Goal: Task Accomplishment & Management: Complete application form

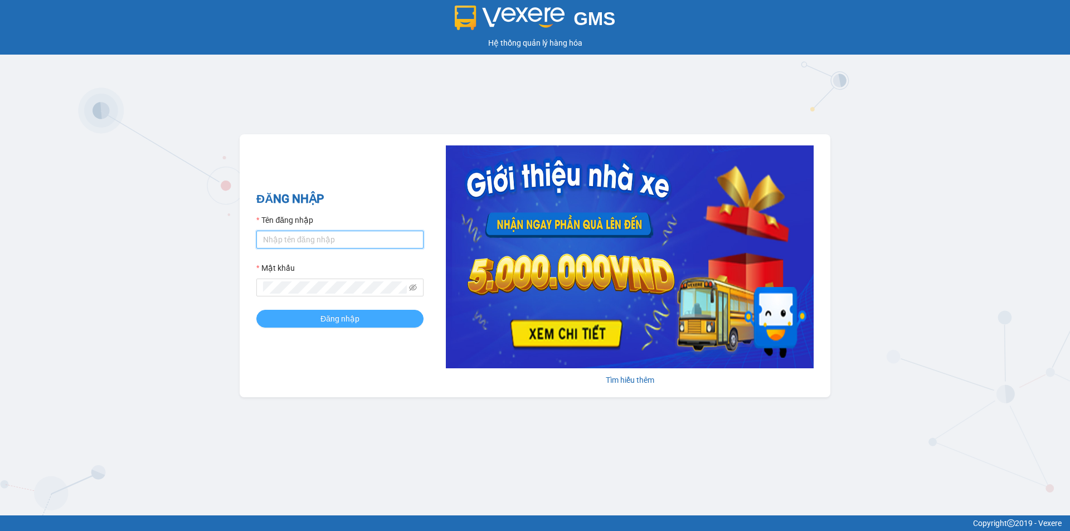
type input "nthanh.hhg"
click at [364, 321] on button "Đăng nhập" at bounding box center [339, 319] width 167 height 18
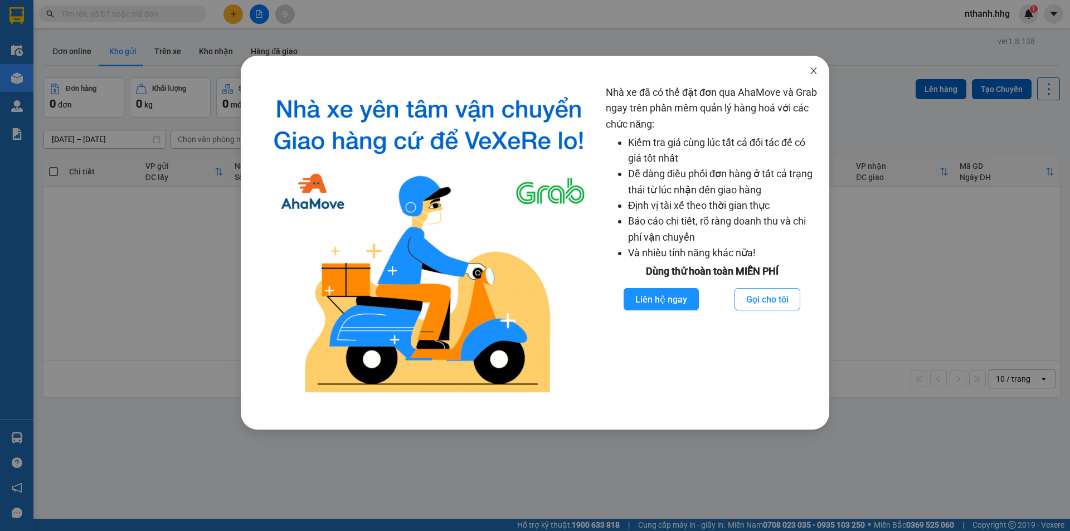
click at [815, 74] on icon "close" at bounding box center [813, 70] width 9 height 9
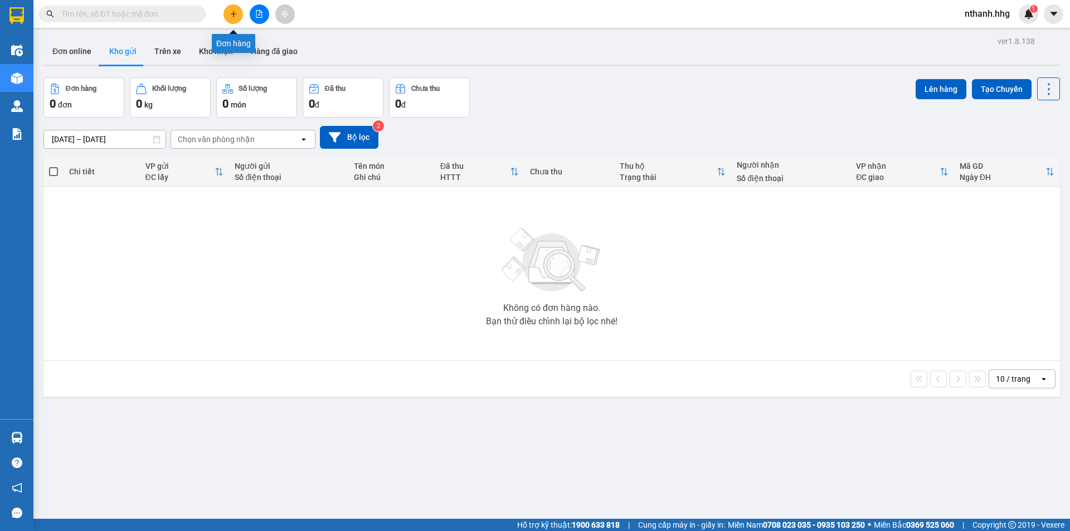
click at [233, 18] on button at bounding box center [233, 14] width 20 height 20
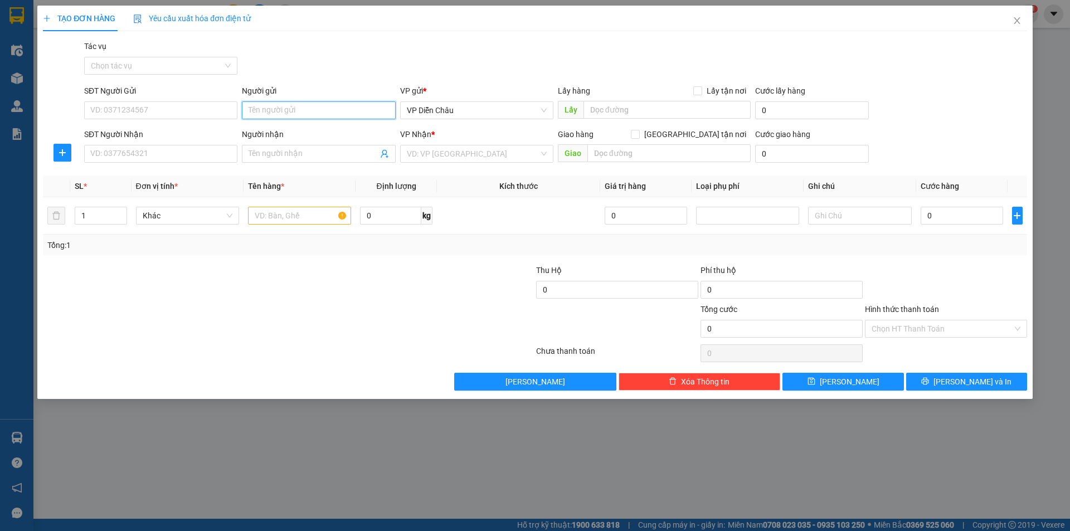
click at [295, 109] on input "Người gửi" at bounding box center [318, 110] width 153 height 18
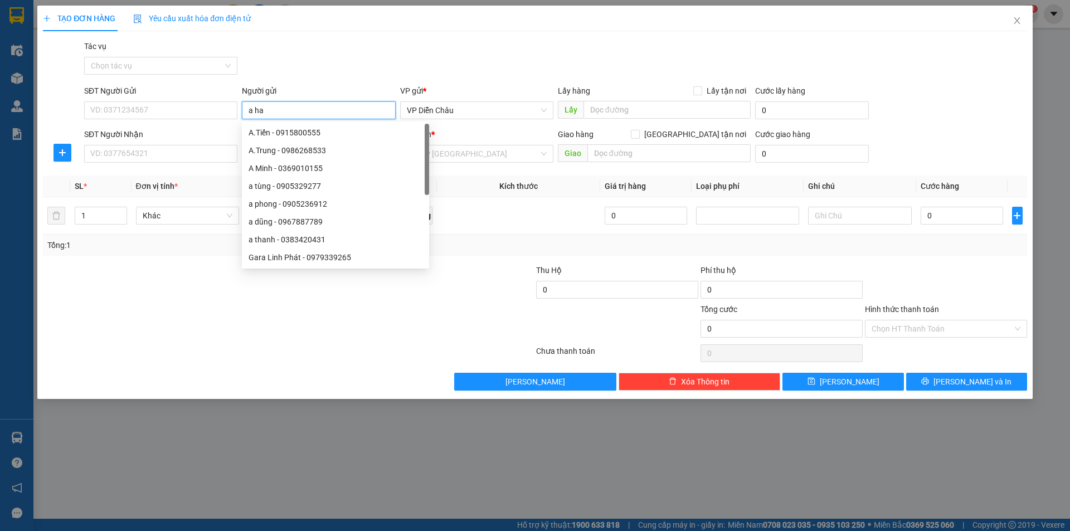
type input "a hai"
click at [286, 187] on div "a hai hs - 0978950506" at bounding box center [318, 186] width 140 height 12
type input "0978950506"
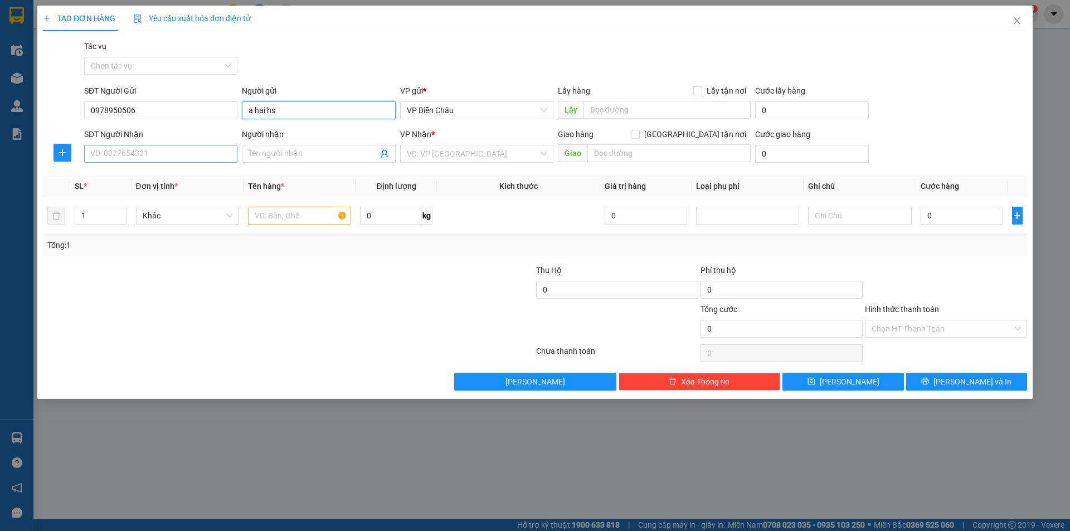
type input "a hai hs"
click at [145, 157] on input "SĐT Người Nhận" at bounding box center [160, 154] width 153 height 18
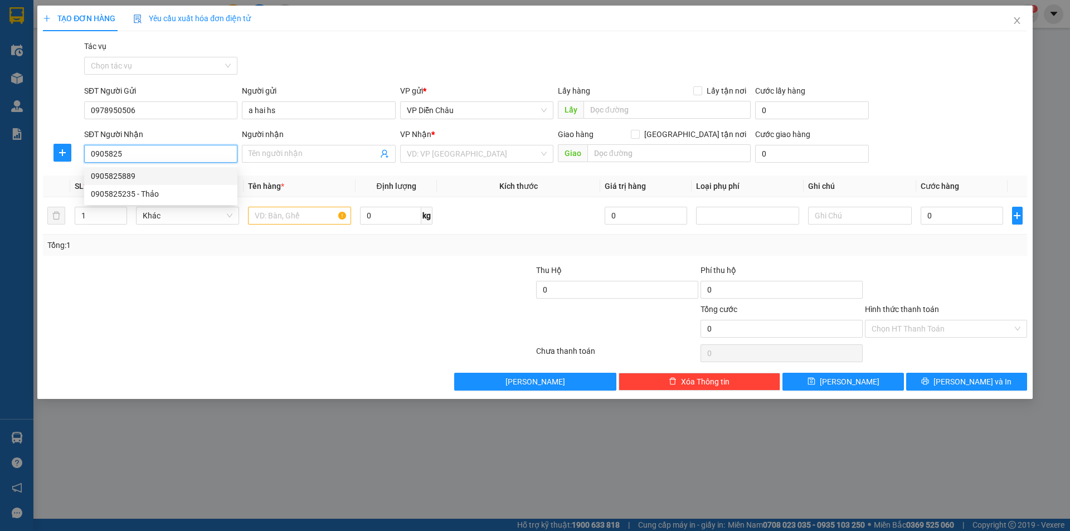
click at [122, 176] on div "0905825889" at bounding box center [161, 176] width 140 height 12
type input "0905825889"
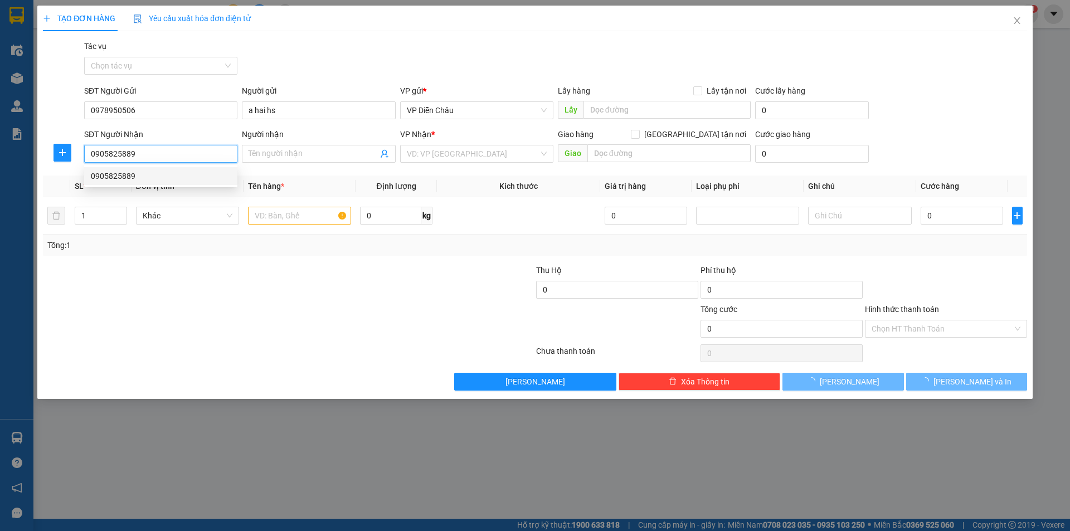
type input "điểm ga [GEOGRAPHIC_DATA]-[GEOGRAPHIC_DATA]"
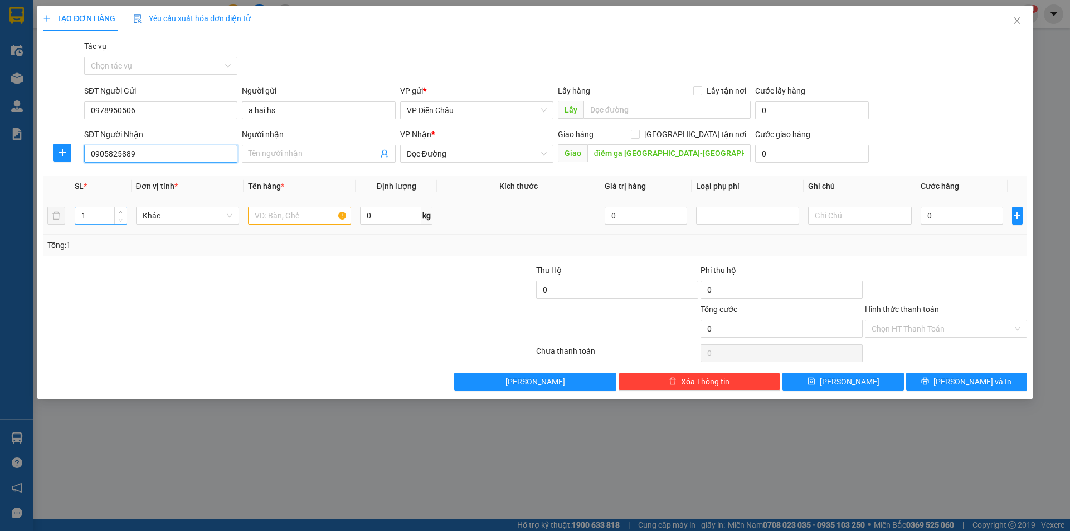
type input "0905825889"
click at [99, 217] on input "1" at bounding box center [100, 215] width 51 height 17
type input "4"
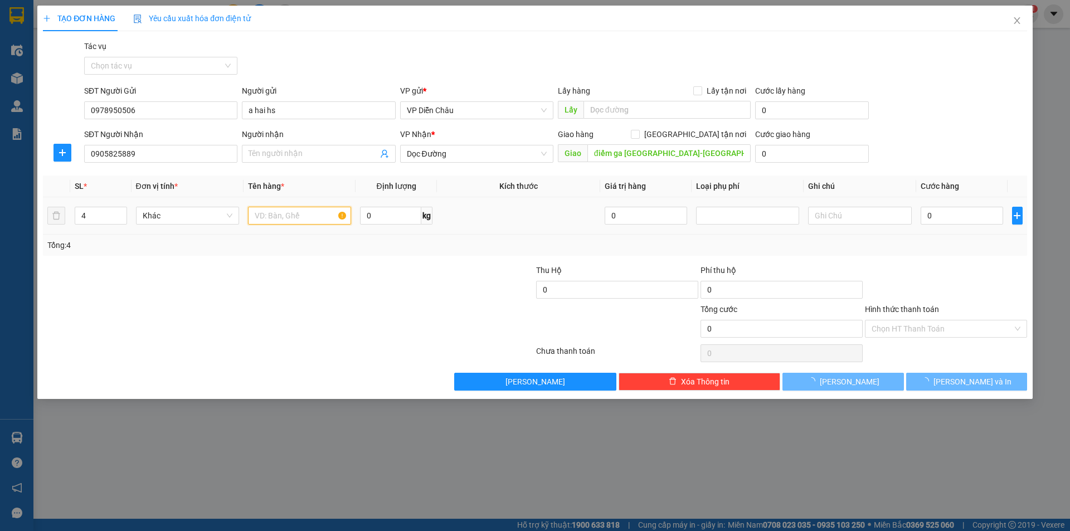
click at [280, 220] on input "text" at bounding box center [299, 216] width 103 height 18
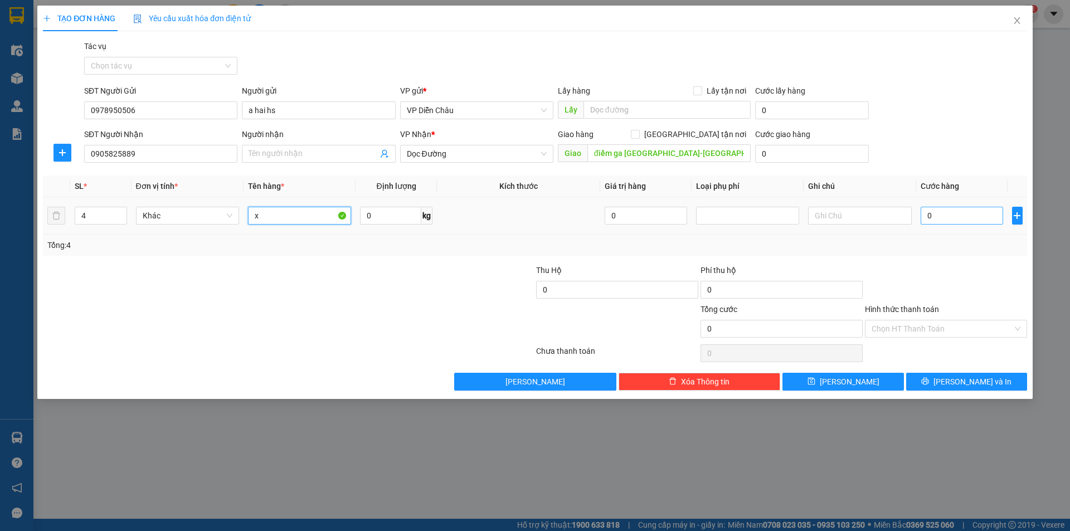
type input "x"
click at [951, 215] on input "0" at bounding box center [961, 216] width 83 height 18
click at [948, 215] on input "0" at bounding box center [961, 216] width 83 height 18
type input "04"
type input "4"
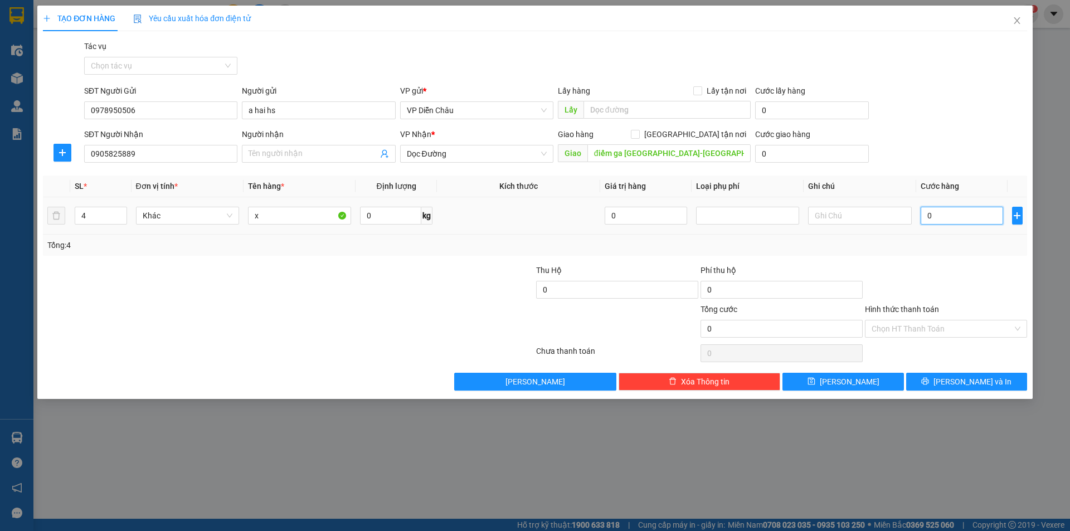
type input "4"
type input "046"
type input "46"
type input "0.460"
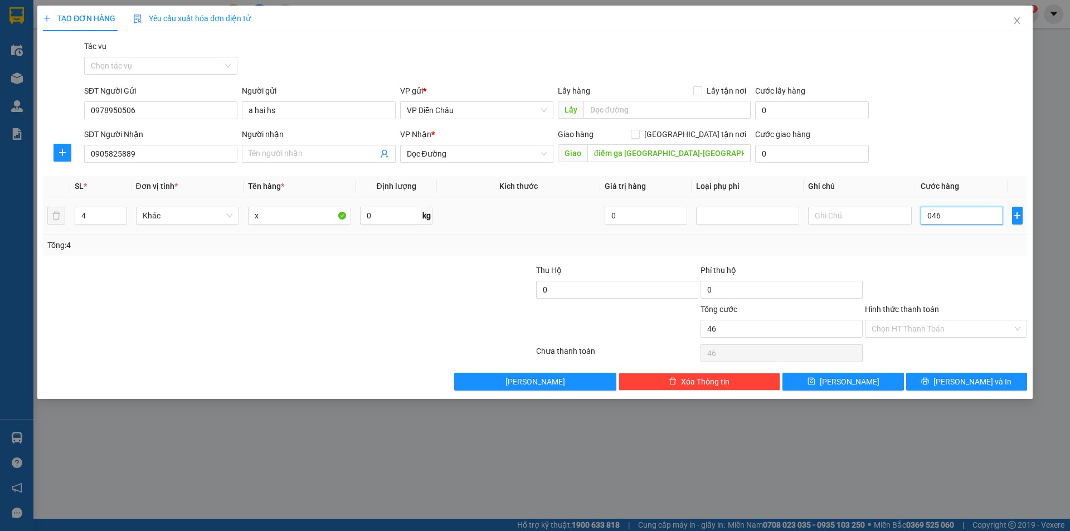
type input "460"
type input "04.600"
type input "4.600"
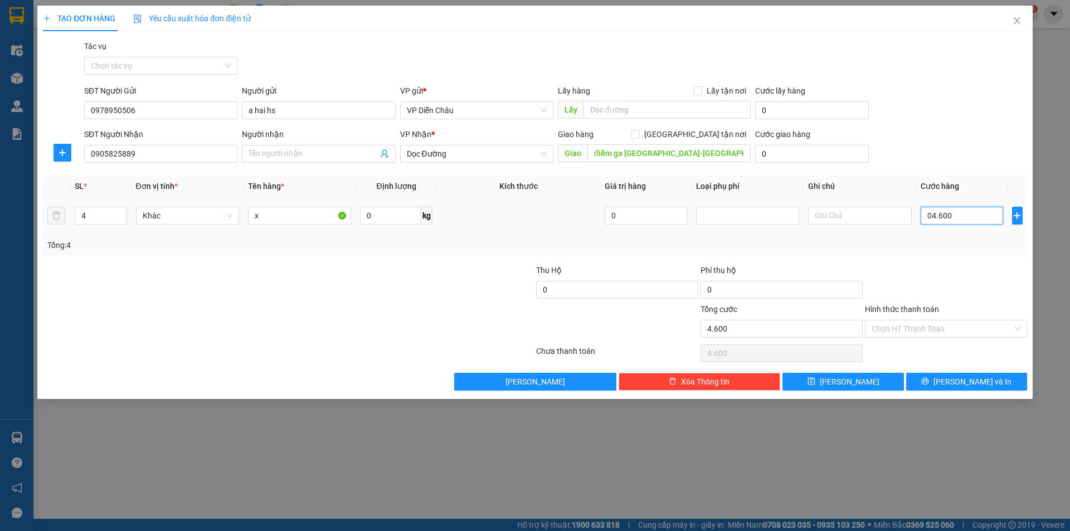
type input "046.000"
type input "46.000"
type input "0.460.000"
type input "460.000"
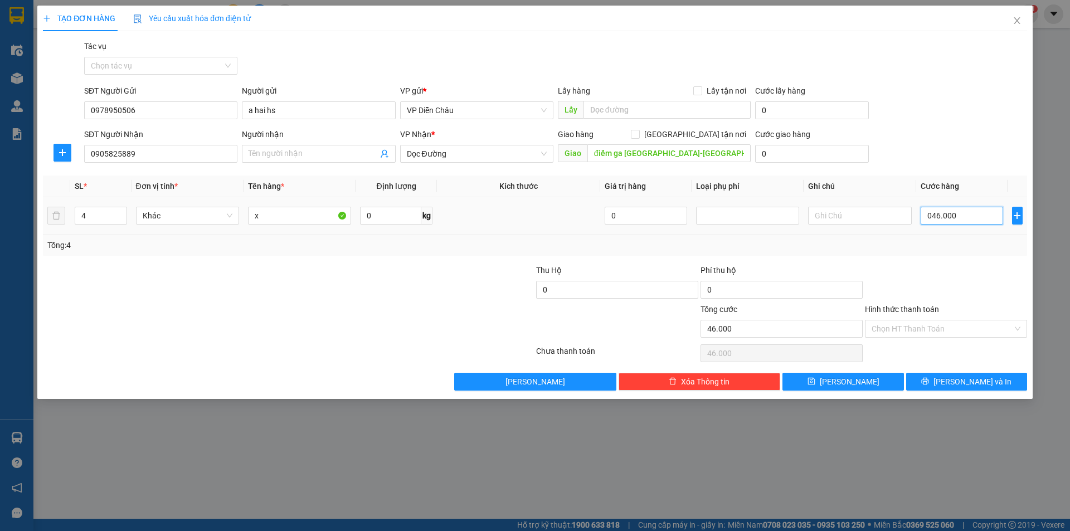
type input "460.000"
click at [966, 382] on span "[PERSON_NAME] và In" at bounding box center [972, 382] width 78 height 12
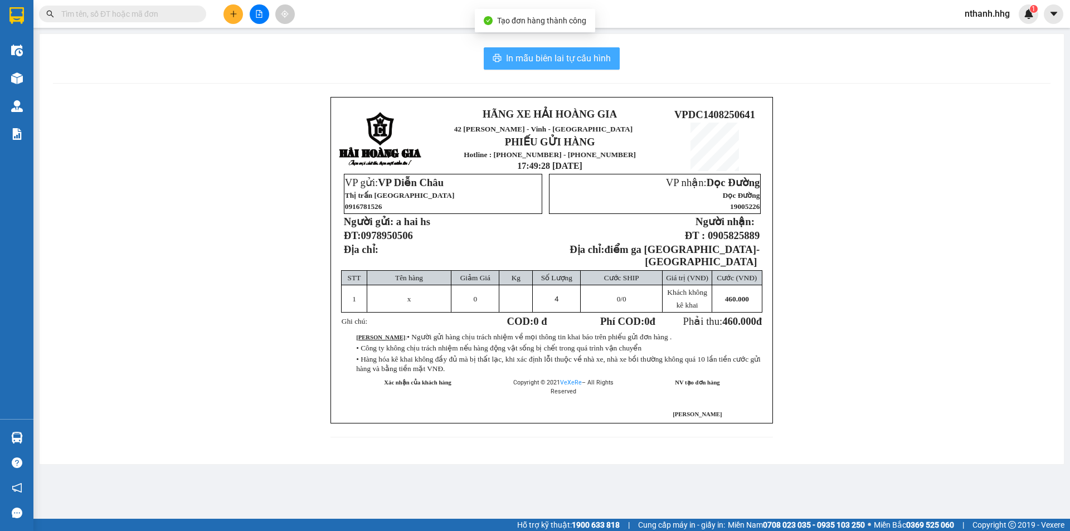
click at [529, 57] on span "In mẫu biên lai tự cấu hình" at bounding box center [558, 58] width 105 height 14
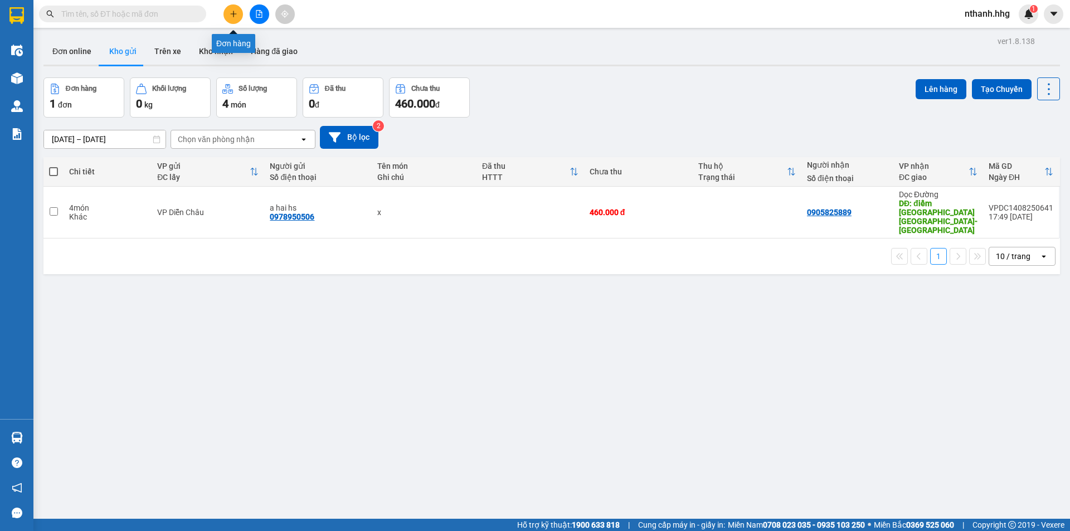
click at [227, 14] on button at bounding box center [233, 14] width 20 height 20
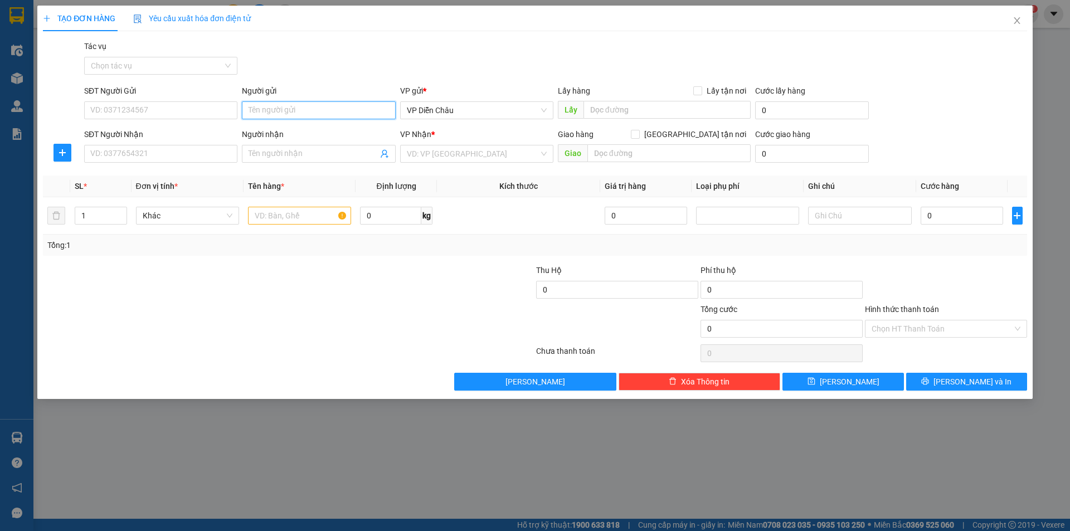
click at [272, 111] on input "Người gửi" at bounding box center [318, 110] width 153 height 18
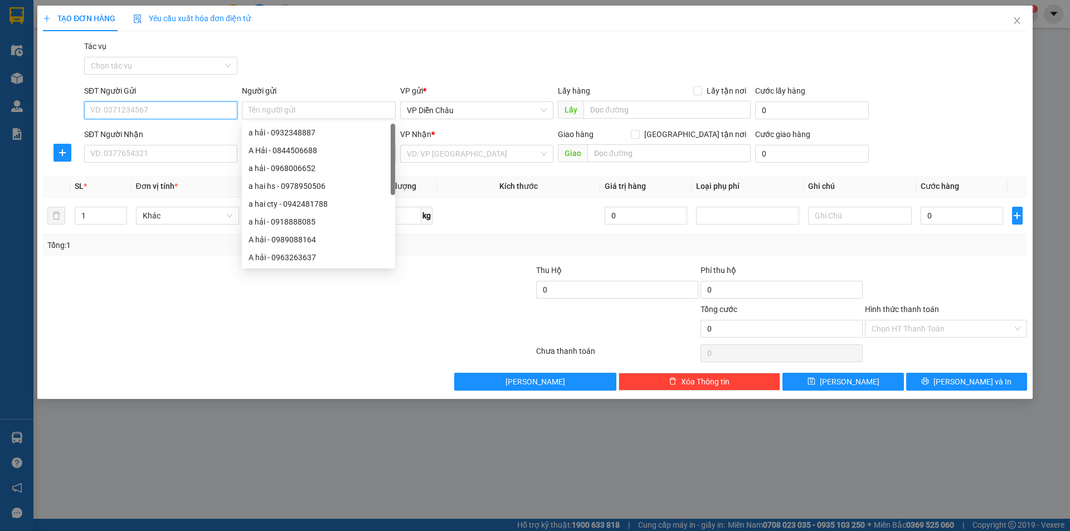
click at [163, 113] on input "SĐT Người Gửi" at bounding box center [160, 110] width 153 height 18
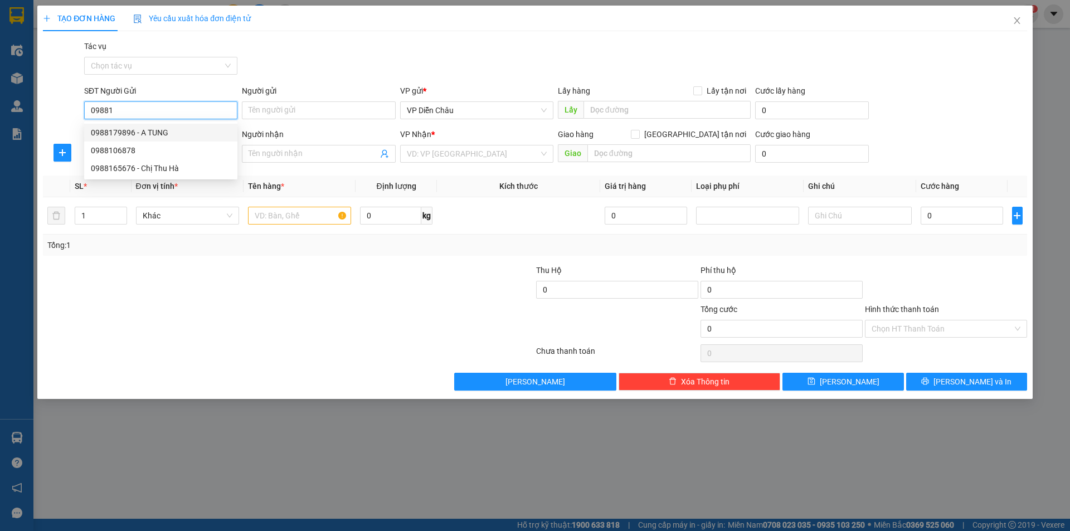
click at [163, 129] on div "0988179896 - A TUNG" at bounding box center [161, 132] width 140 height 12
type input "0988179896"
type input "A TUNG"
type input "0988179896"
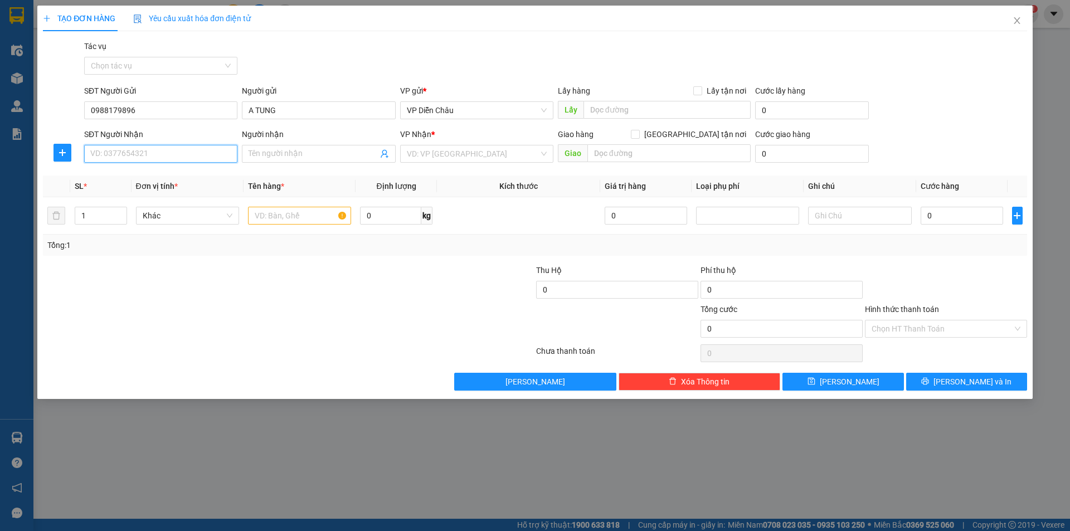
click at [149, 152] on input "SĐT Người Nhận" at bounding box center [160, 154] width 153 height 18
click at [113, 172] on div "0911578313 - hoai 2" at bounding box center [161, 176] width 140 height 12
type input "0911578313"
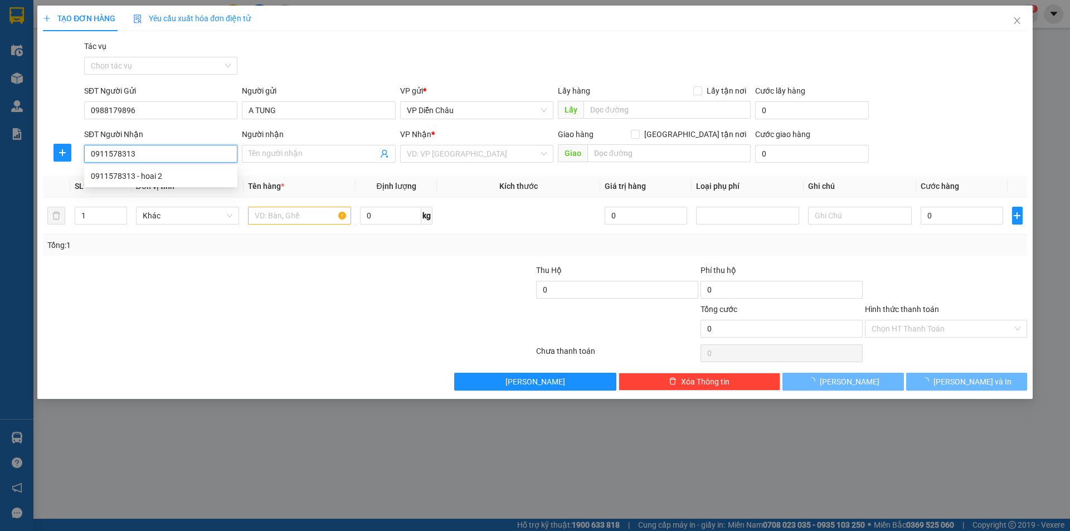
type input "hoai 2"
type input "[PERSON_NAME]"
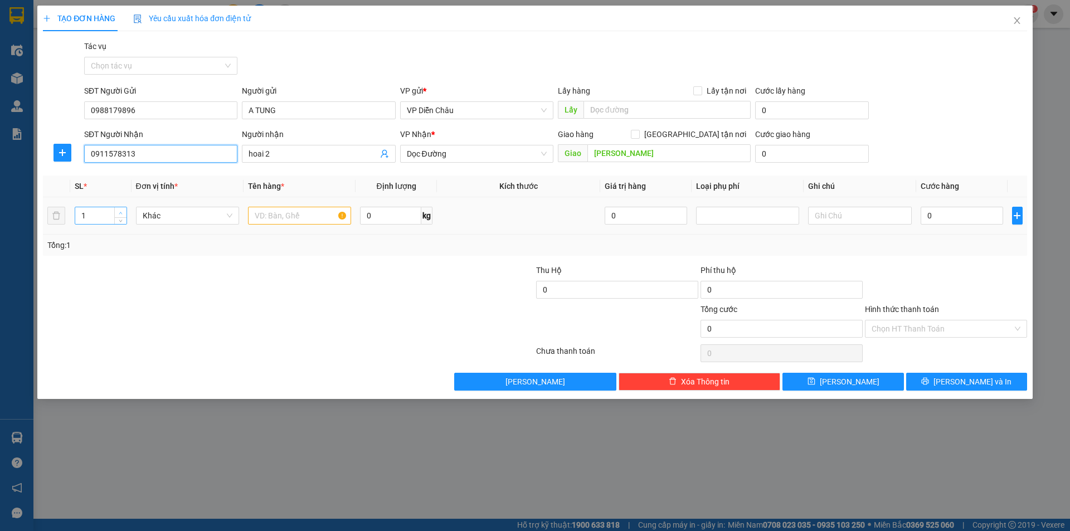
type input "0911578313"
type input "2"
click at [120, 212] on icon "up" at bounding box center [121, 213] width 4 height 4
click at [292, 218] on input "text" at bounding box center [299, 216] width 103 height 18
type input "bi"
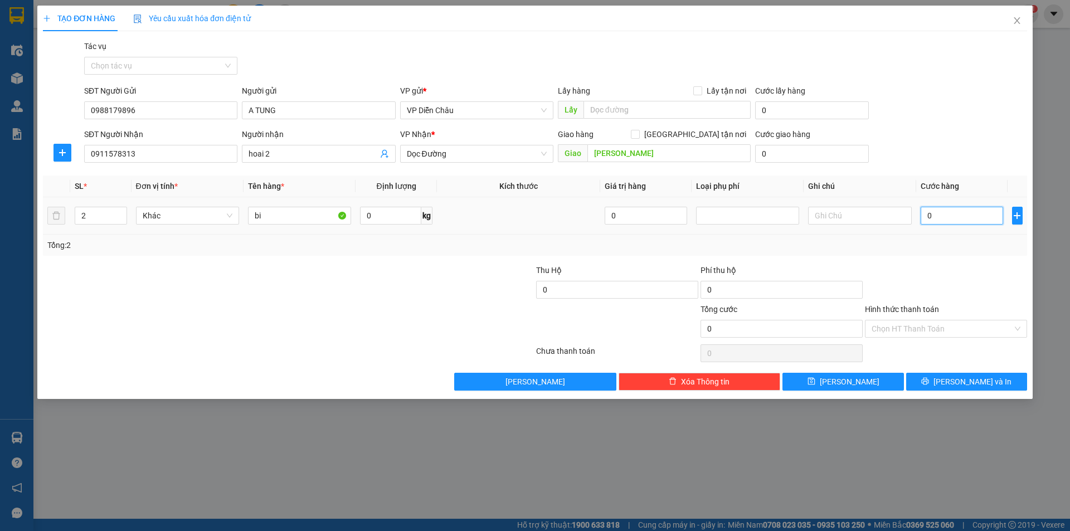
click at [953, 221] on input "0" at bounding box center [961, 216] width 83 height 18
type input "1"
type input "10"
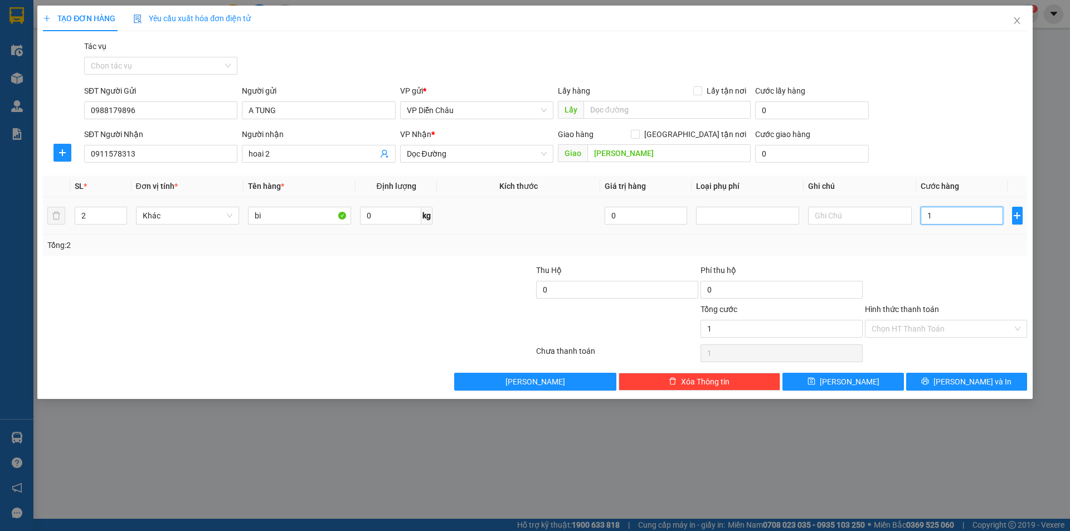
type input "10"
type input "100"
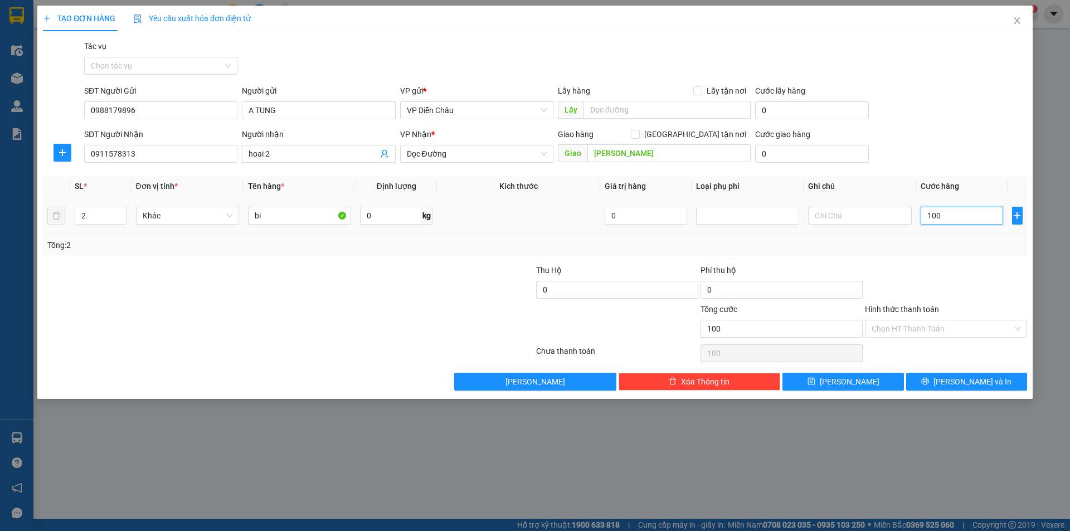
type input "1.000"
type input "10.000"
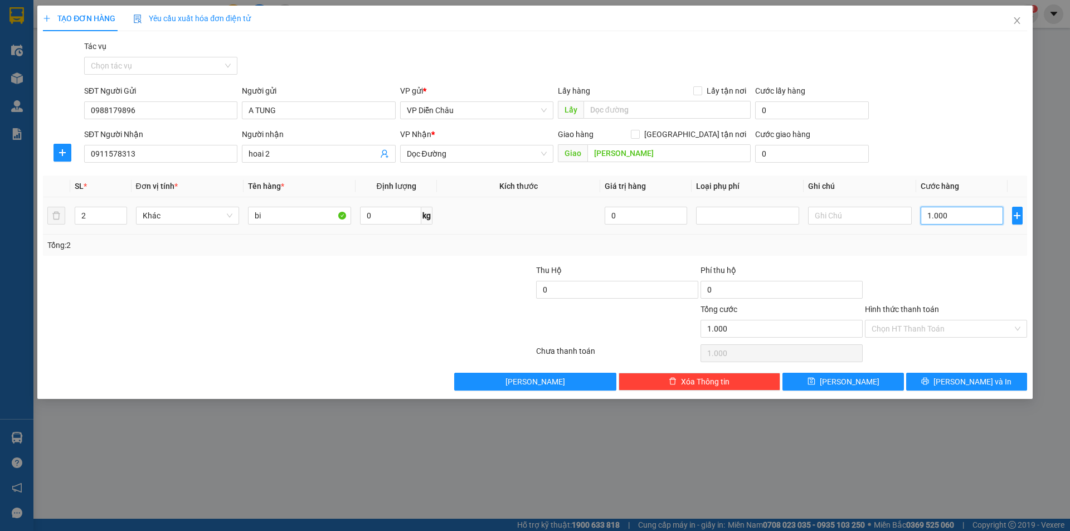
type input "10.000"
type input "100.000"
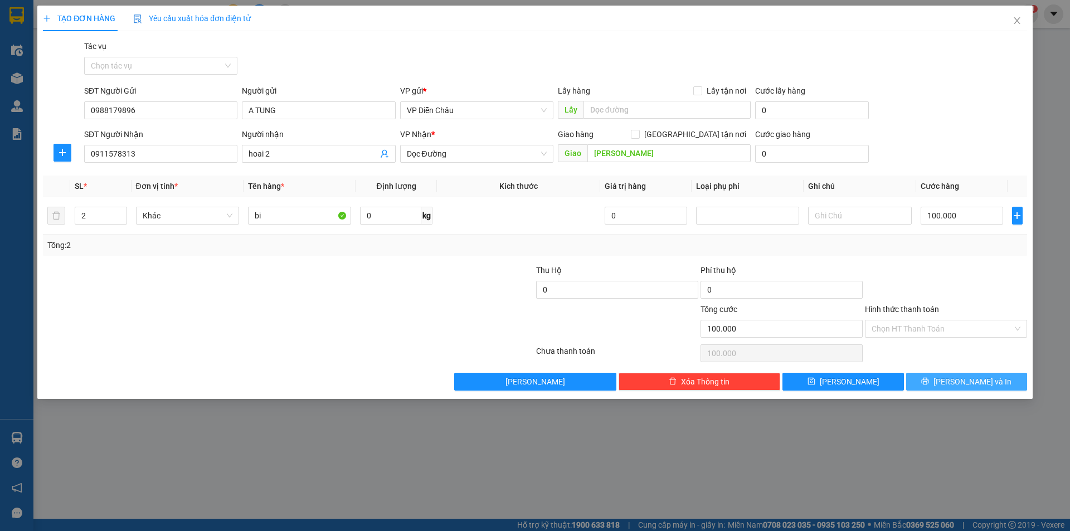
click at [982, 382] on span "[PERSON_NAME] và In" at bounding box center [972, 382] width 78 height 12
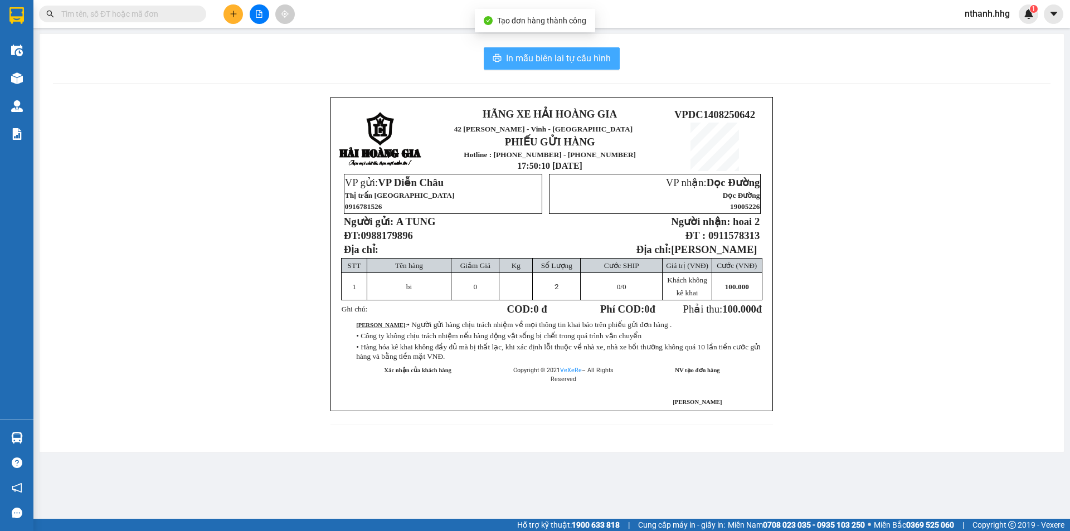
click at [573, 62] on span "In mẫu biên lai tự cấu hình" at bounding box center [558, 58] width 105 height 14
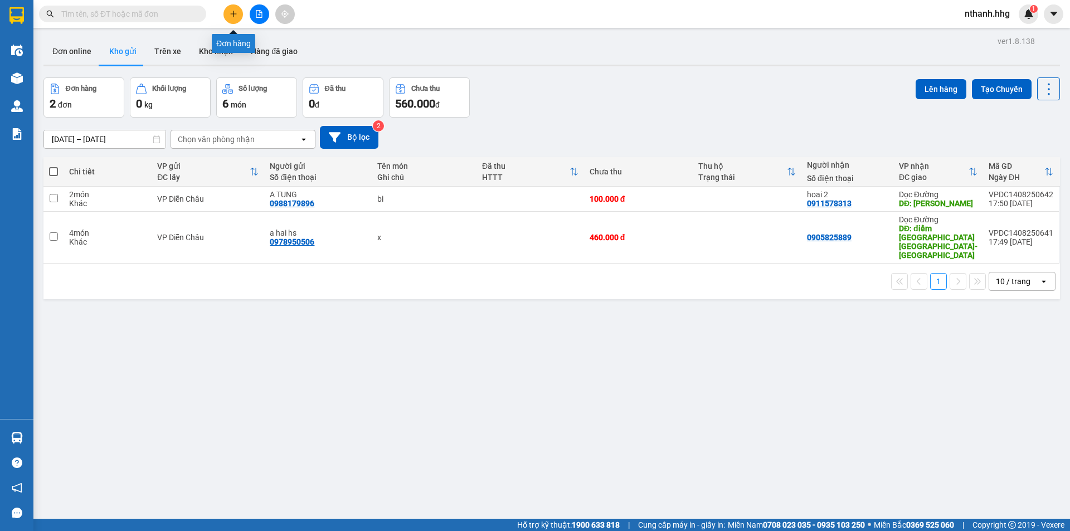
click at [235, 16] on icon "plus" at bounding box center [234, 14] width 8 height 8
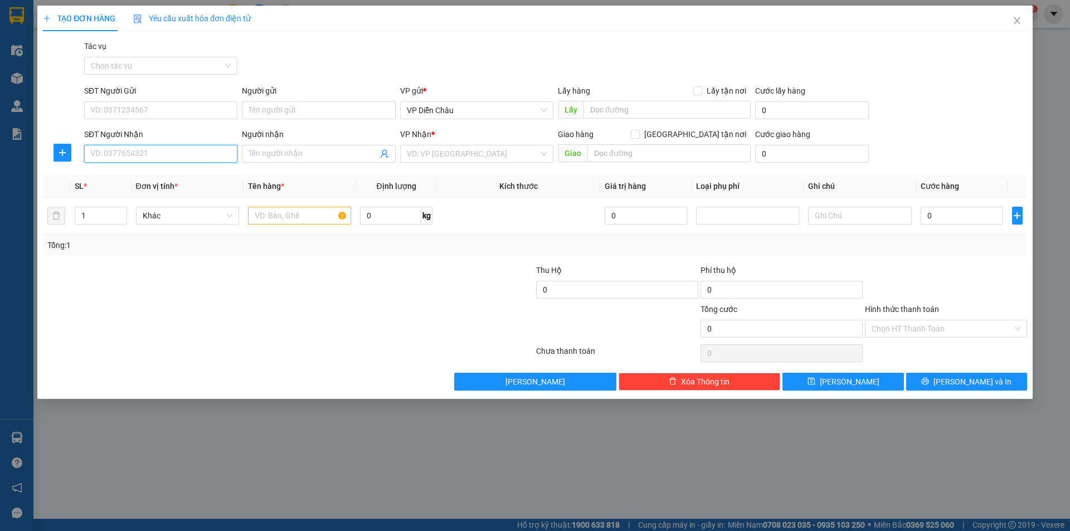
click at [186, 150] on input "SĐT Người Nhận" at bounding box center [160, 154] width 153 height 18
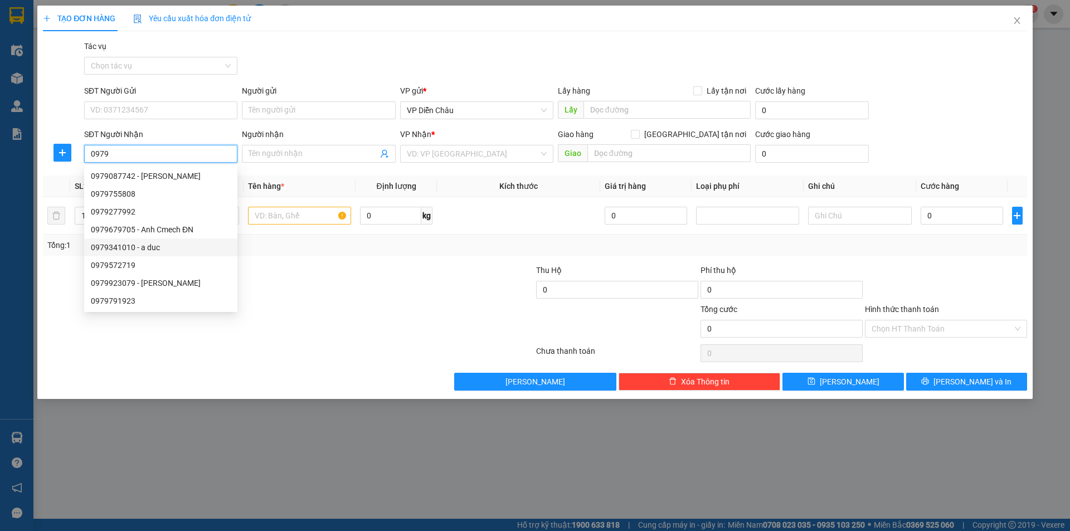
click at [120, 249] on div "0979341010 - a duc" at bounding box center [161, 247] width 140 height 12
type input "0979341010"
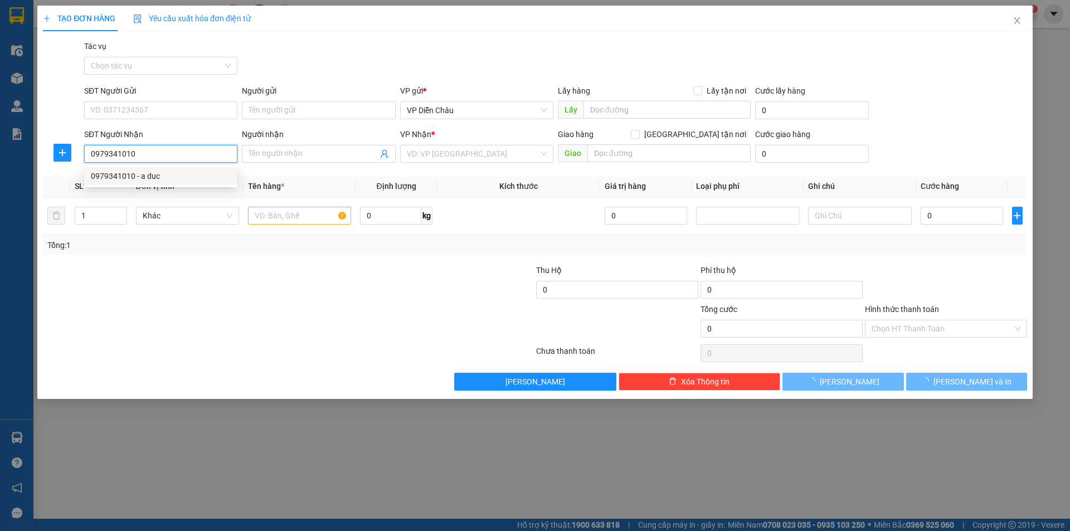
type input "a duc"
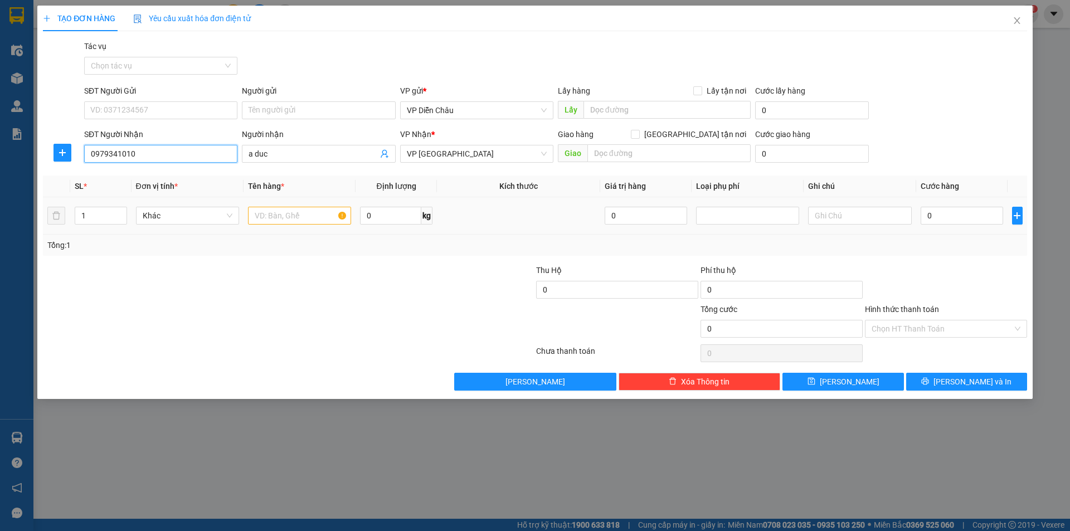
type input "0979341010"
drag, startPoint x: 296, startPoint y: 212, endPoint x: 304, endPoint y: 192, distance: 22.2
click at [296, 212] on input "text" at bounding box center [299, 216] width 103 height 18
type input "bi"
click at [964, 218] on input "0" at bounding box center [961, 216] width 83 height 18
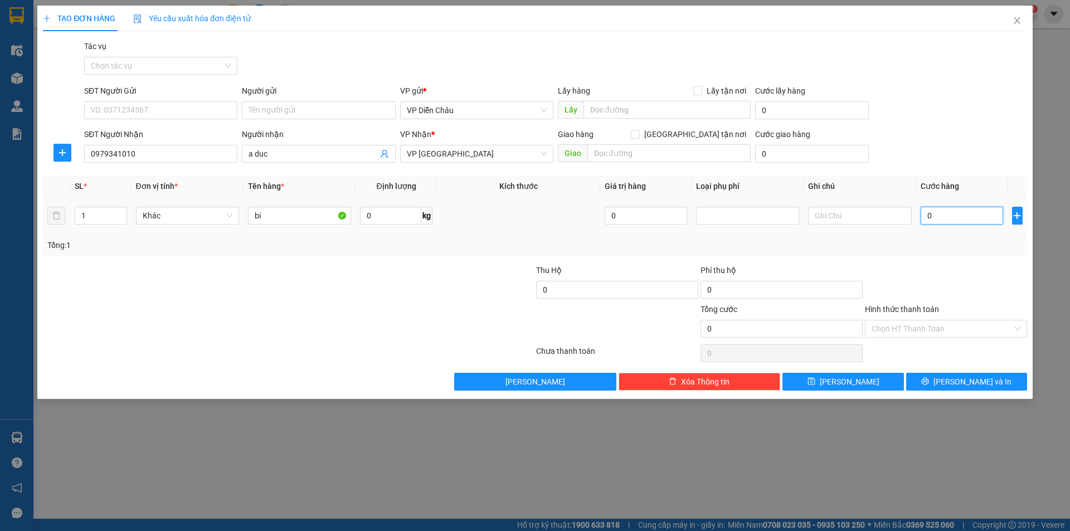
type input "7"
type input "70"
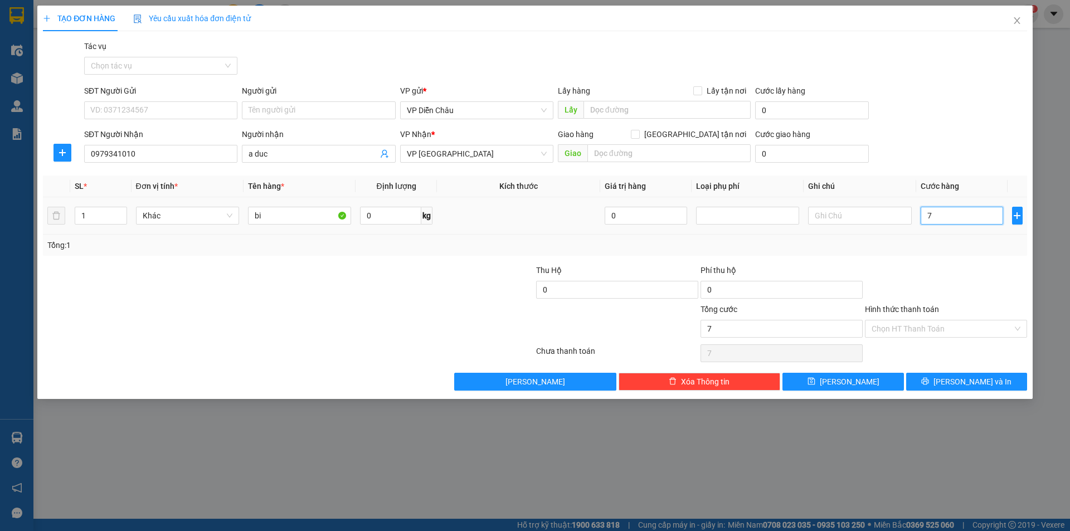
type input "70"
type input "700"
type input "7.000"
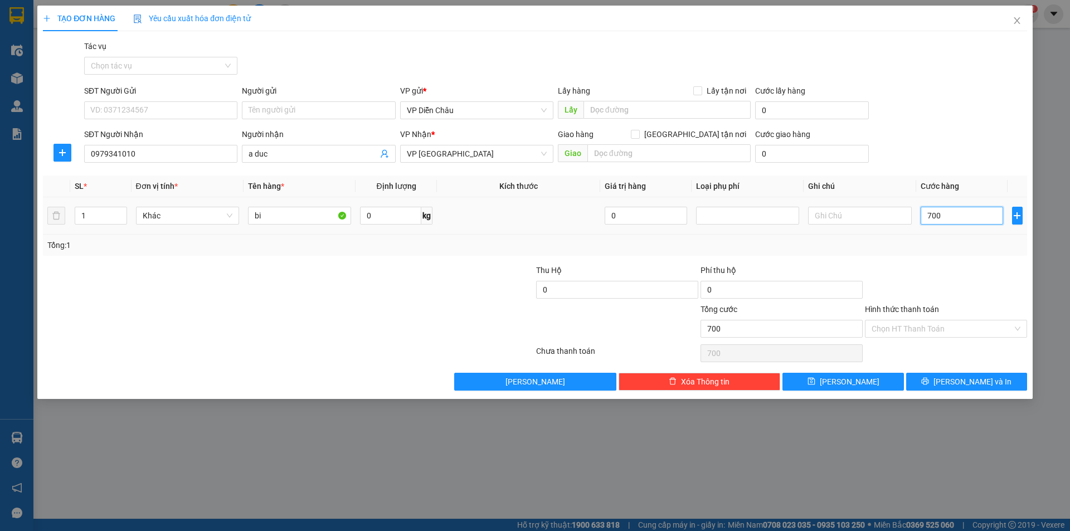
type input "7.000"
type input "70.000"
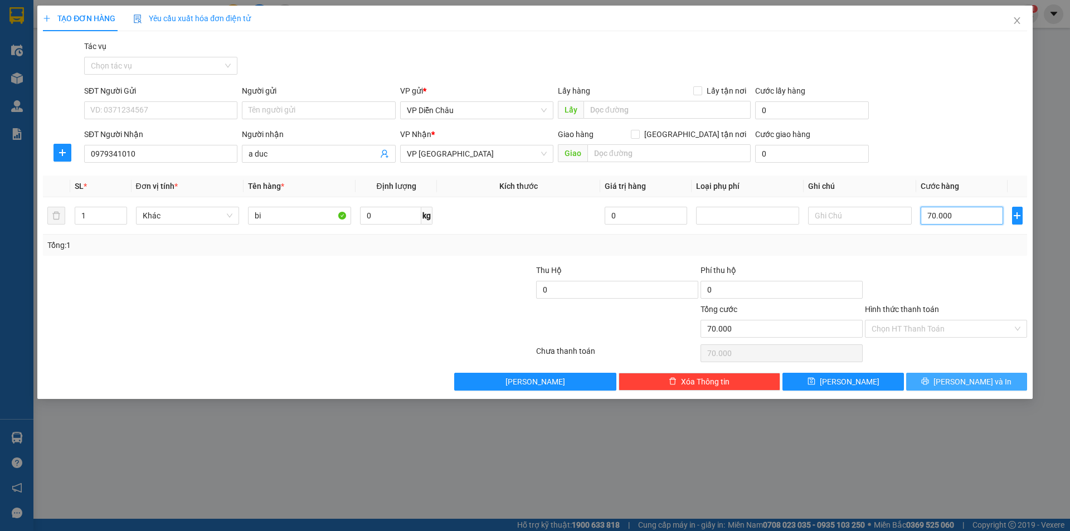
type input "70.000"
click at [969, 381] on span "[PERSON_NAME] và In" at bounding box center [972, 382] width 78 height 12
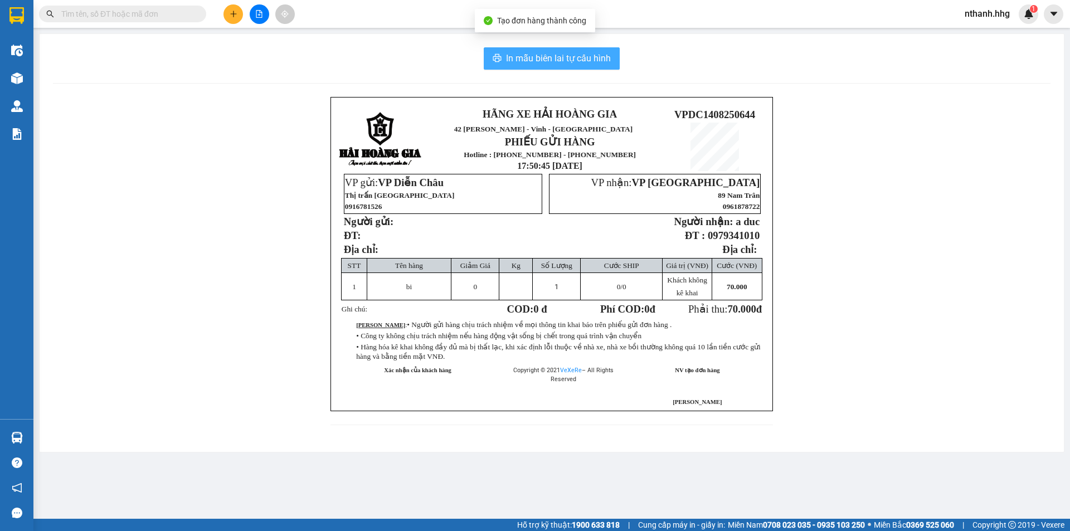
click at [550, 56] on span "In mẫu biên lai tự cấu hình" at bounding box center [558, 58] width 105 height 14
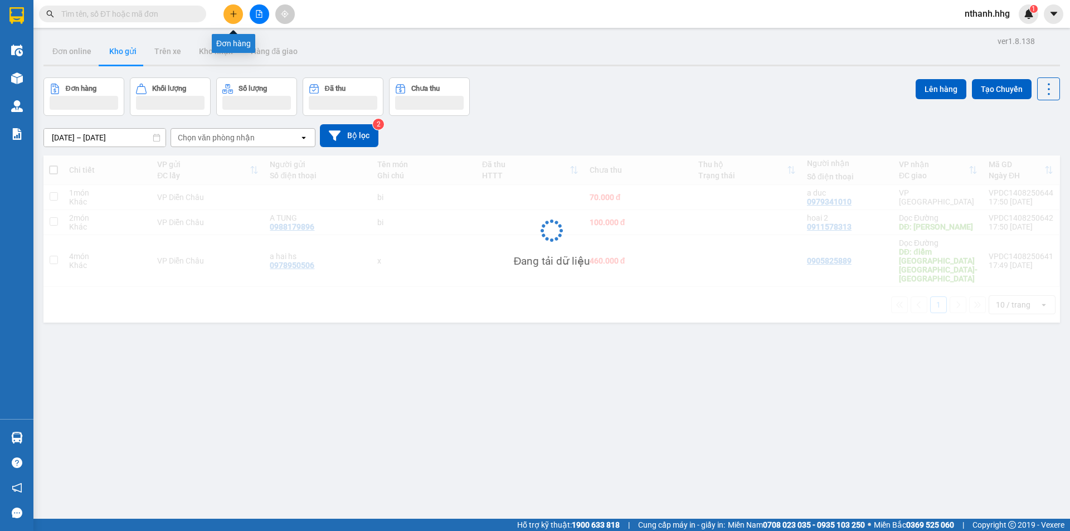
click at [232, 16] on icon "plus" at bounding box center [234, 14] width 8 height 8
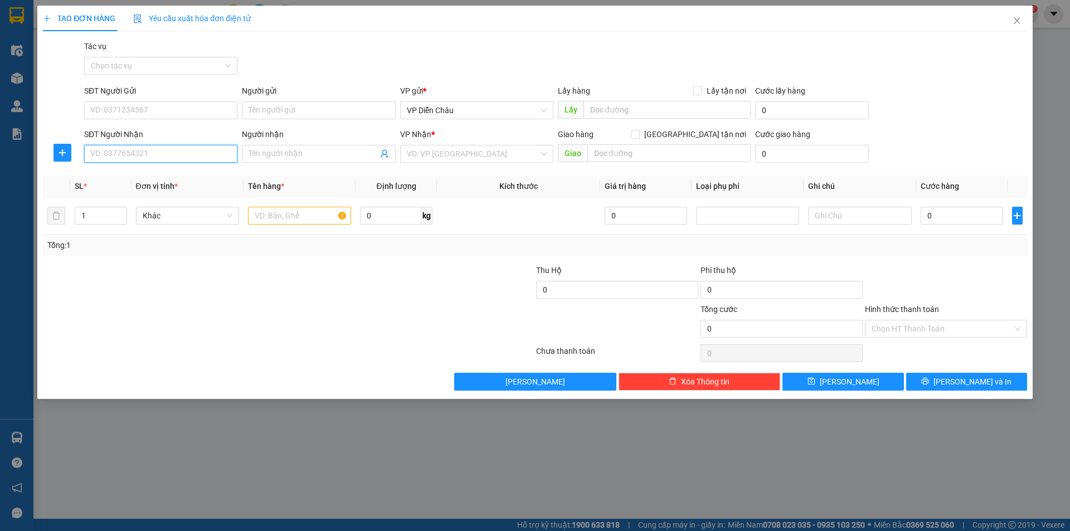
click at [152, 152] on input "SĐT Người Nhận" at bounding box center [160, 154] width 153 height 18
click at [116, 178] on div "0905289768 - c hanh" at bounding box center [161, 176] width 140 height 12
type input "0905289768"
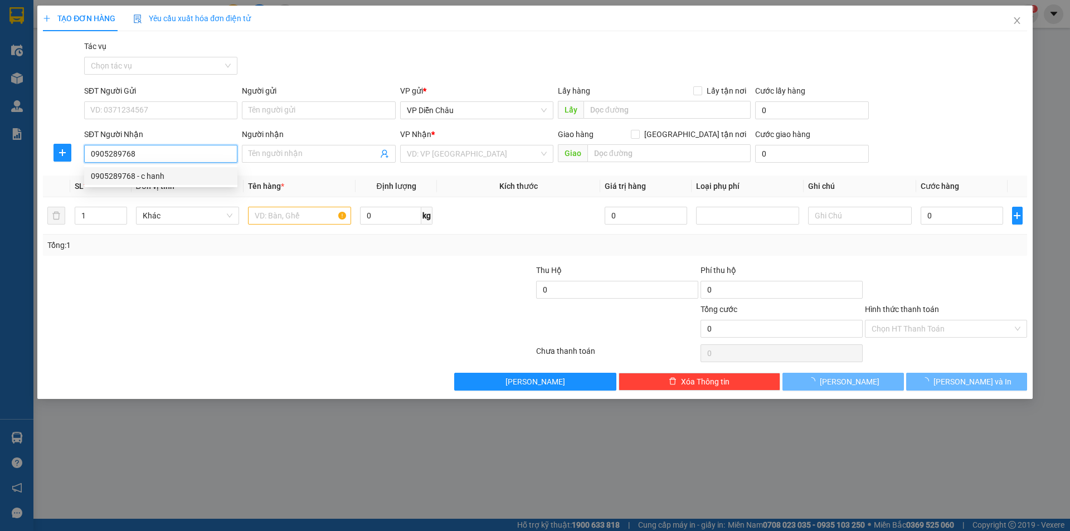
type input "c hanh"
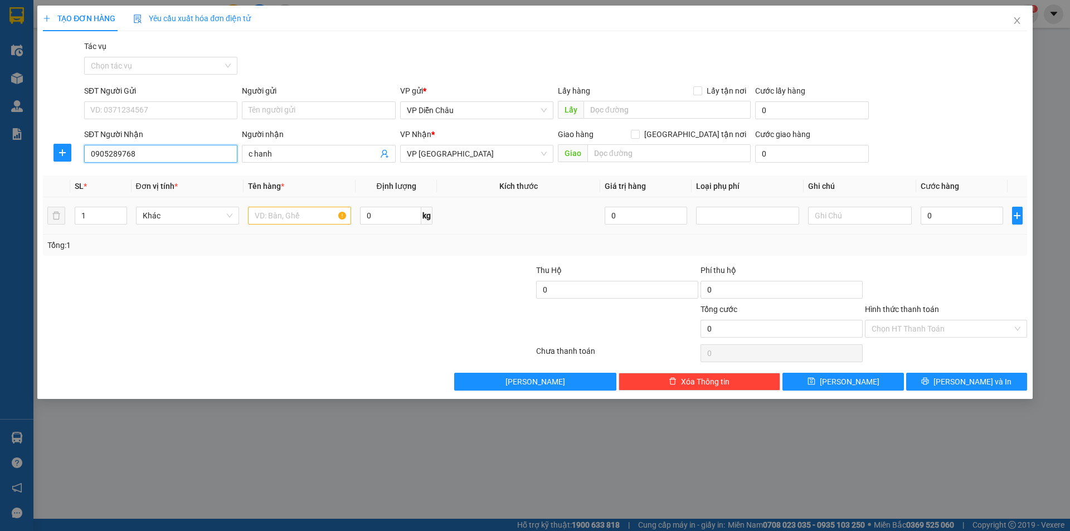
type input "0905289768"
click at [287, 215] on input "text" at bounding box center [299, 216] width 103 height 18
type input "ct"
click at [958, 209] on input "0" at bounding box center [961, 216] width 83 height 18
type input "9"
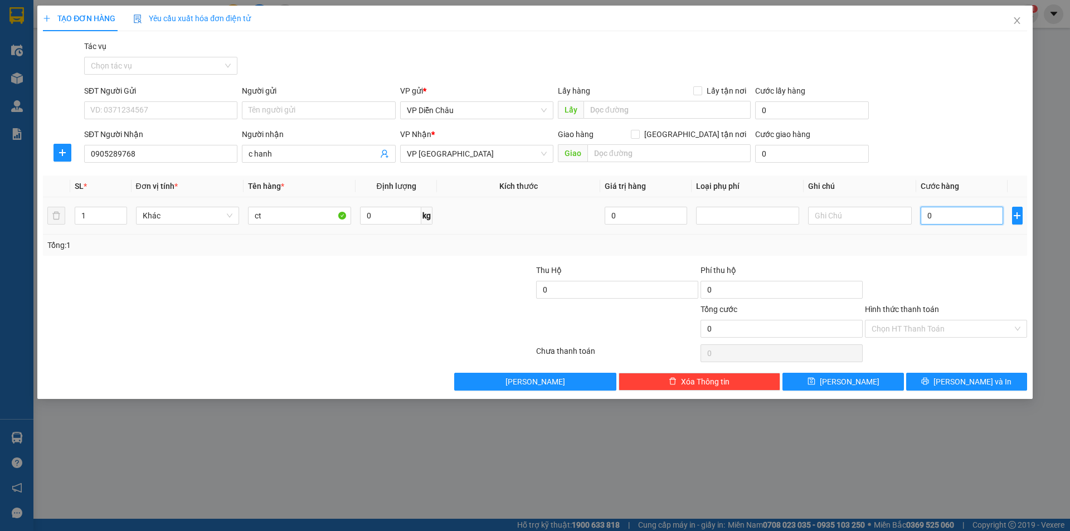
type input "9"
type input "90"
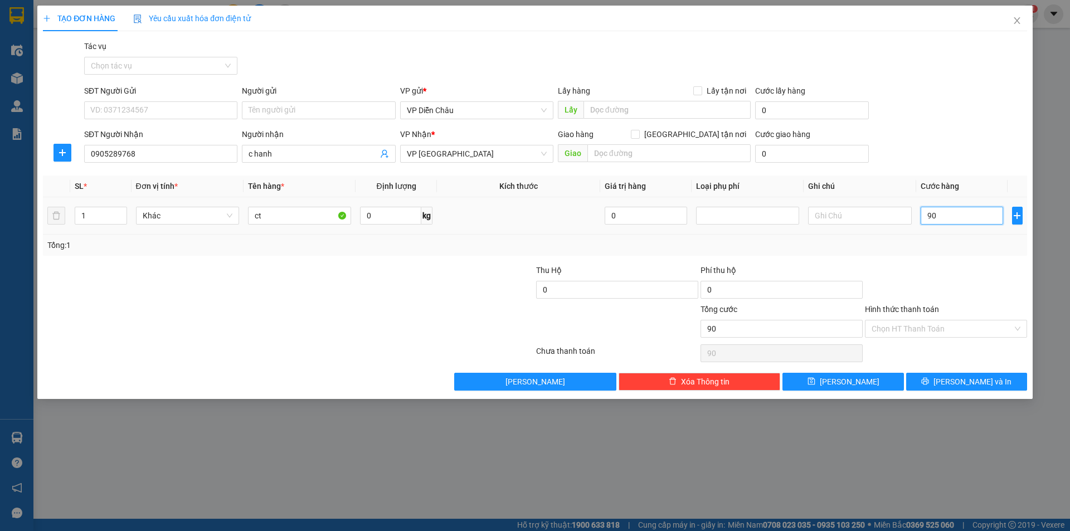
type input "900"
type input "9.000"
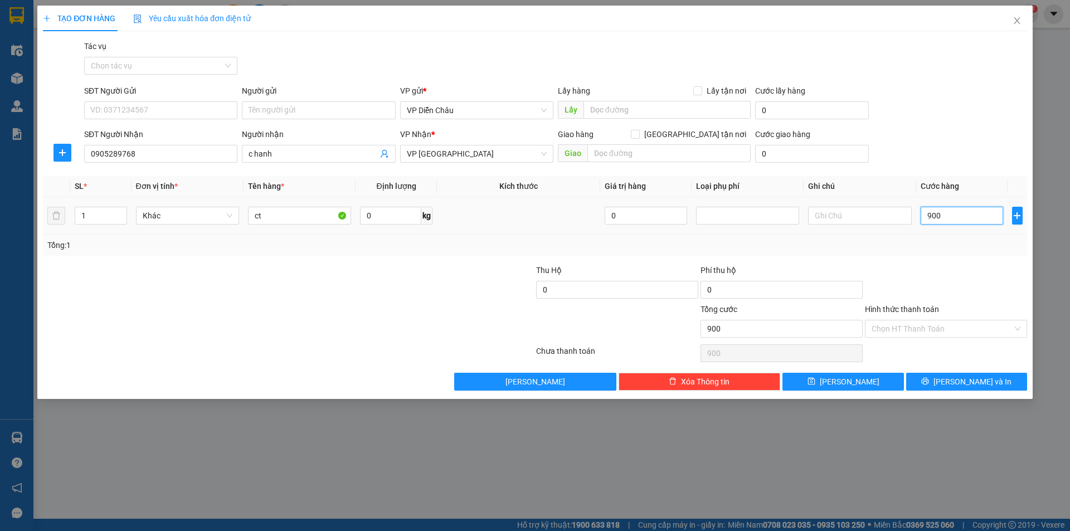
type input "9.000"
type input "90.000"
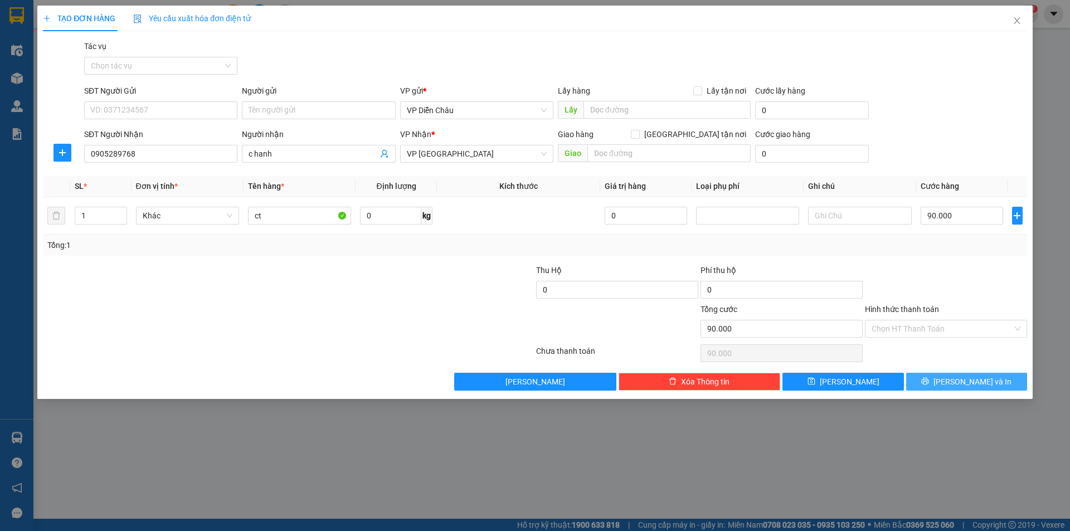
click at [961, 379] on span "[PERSON_NAME] và In" at bounding box center [972, 382] width 78 height 12
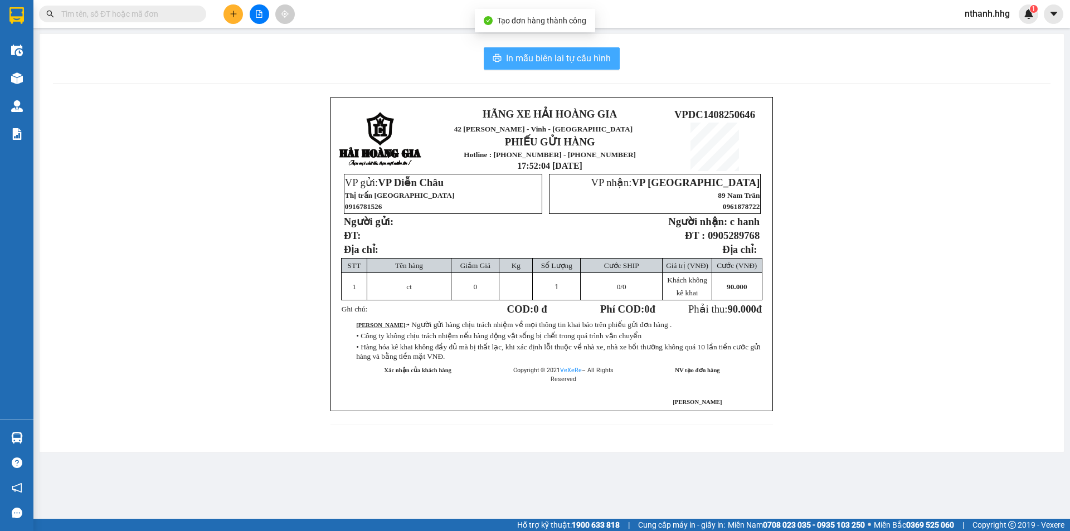
click at [534, 48] on button "In mẫu biên lai tự cấu hình" at bounding box center [552, 58] width 136 height 22
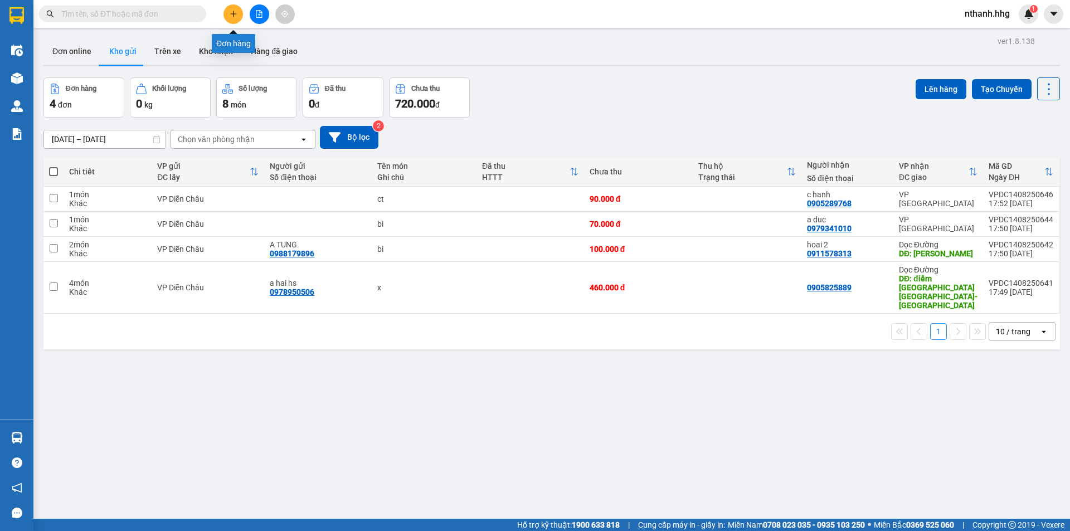
click at [228, 18] on button at bounding box center [233, 14] width 20 height 20
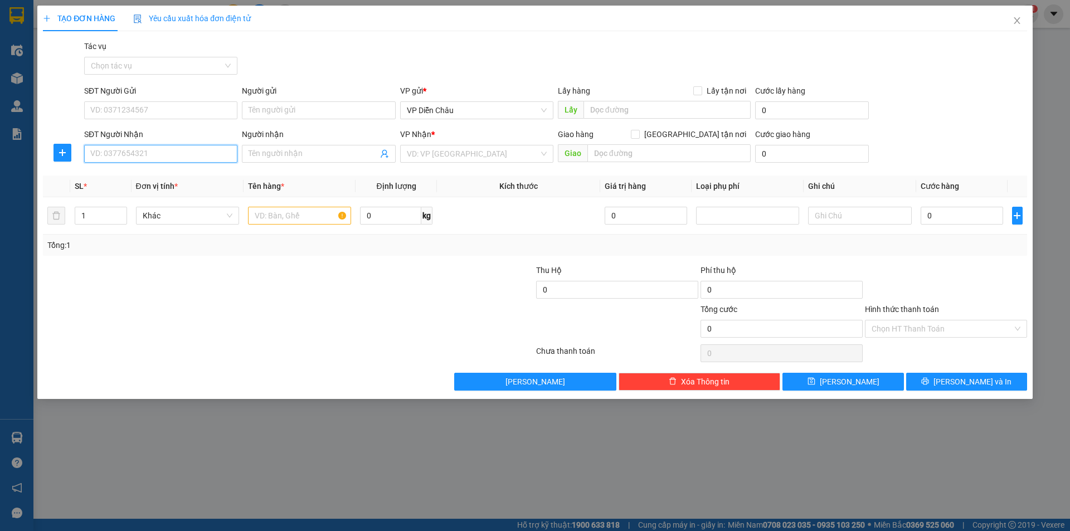
click at [165, 156] on input "SĐT Người Nhận" at bounding box center [160, 154] width 153 height 18
click at [168, 177] on div "0914044956 - [PERSON_NAME]" at bounding box center [161, 176] width 140 height 12
type input "0914044956"
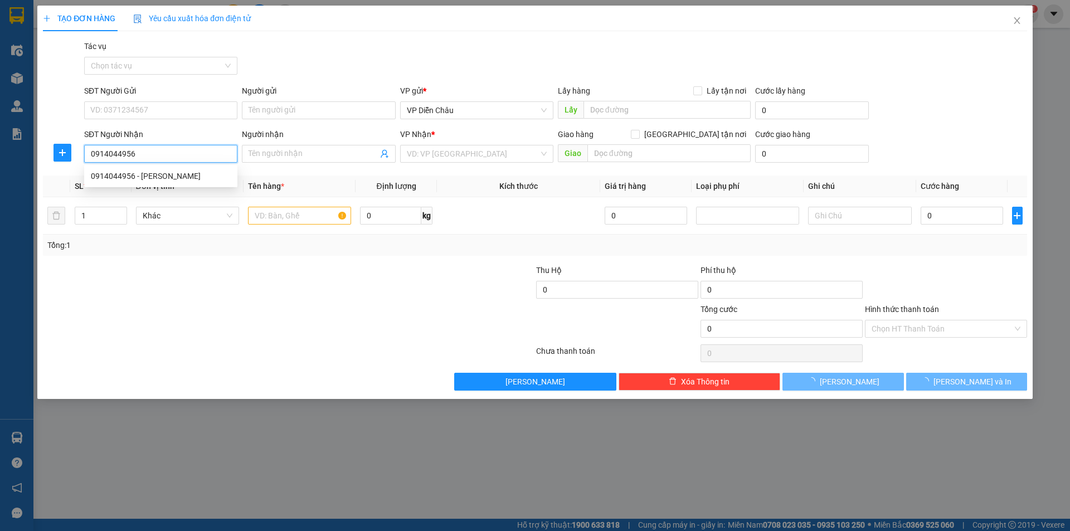
type input "[PERSON_NAME]"
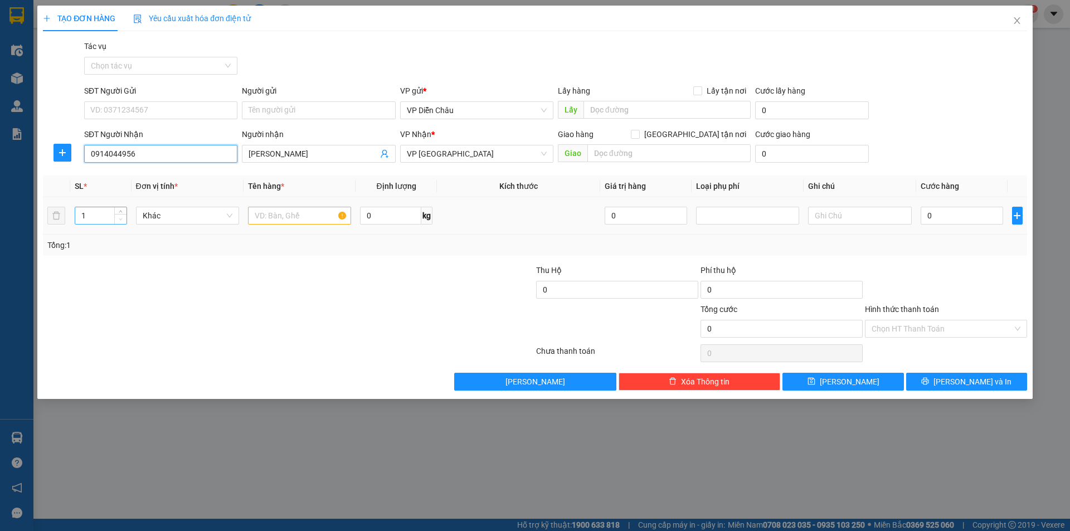
click at [120, 214] on span "Decrease Value" at bounding box center [120, 219] width 12 height 10
drag, startPoint x: 120, startPoint y: 213, endPoint x: 124, endPoint y: 208, distance: 6.8
click at [120, 213] on div at bounding box center [120, 215] width 12 height 17
type input "0914044956"
click at [121, 211] on span "up" at bounding box center [121, 212] width 7 height 7
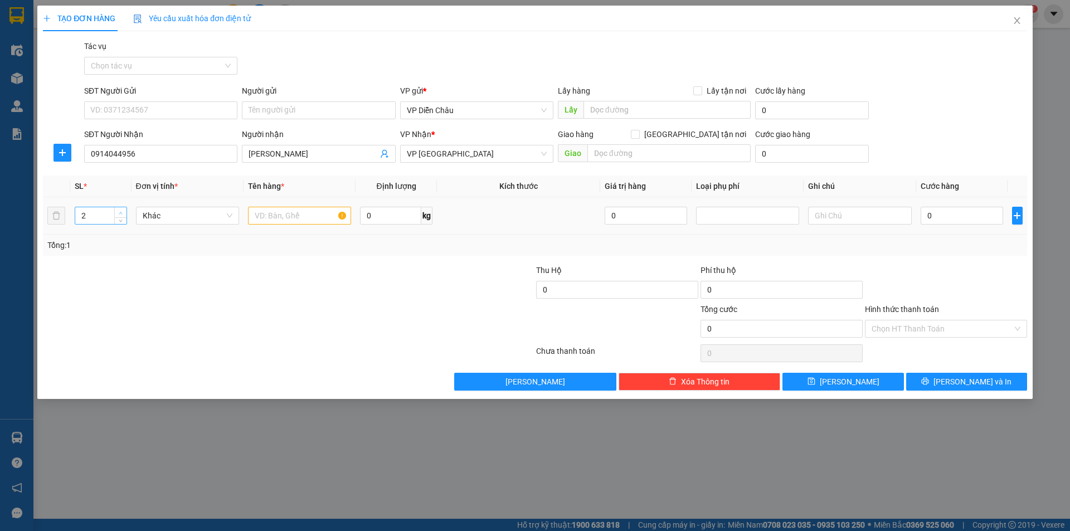
type input "3"
click at [121, 211] on icon "up" at bounding box center [121, 213] width 4 height 4
click at [287, 216] on input "text" at bounding box center [299, 216] width 103 height 18
type input "ct, bi"
click at [973, 220] on input "0" at bounding box center [961, 216] width 83 height 18
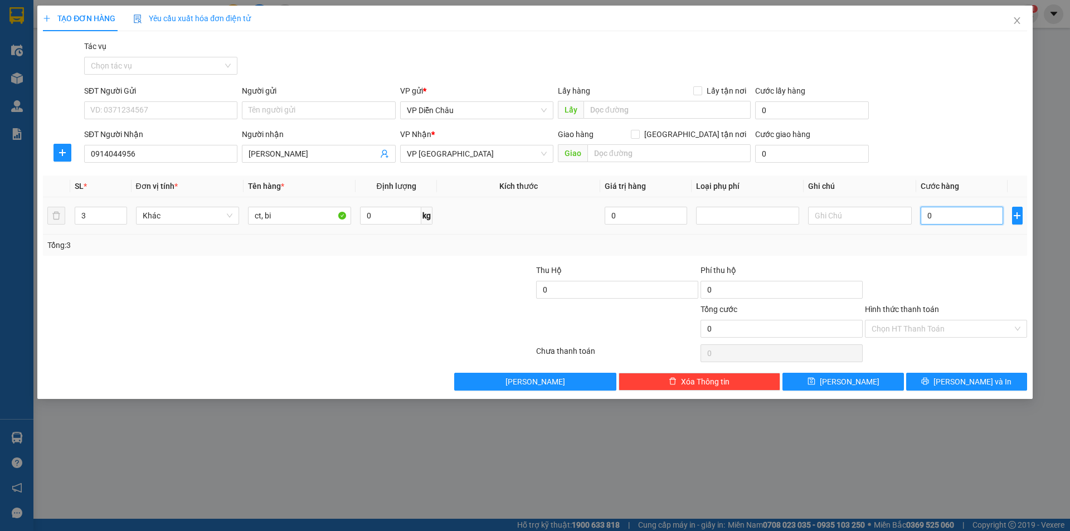
type input "2"
type input "20"
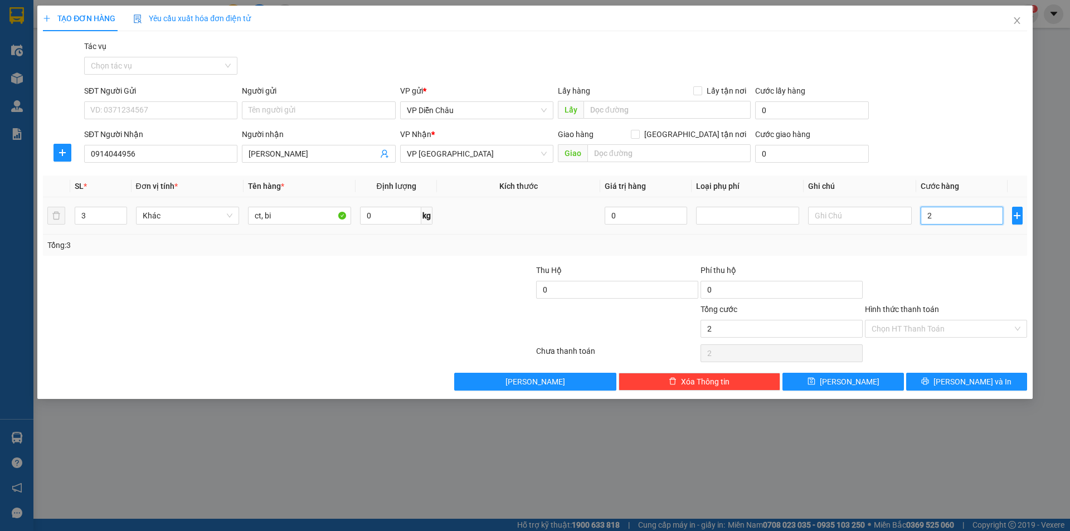
type input "20"
type input "200"
type input "2.000"
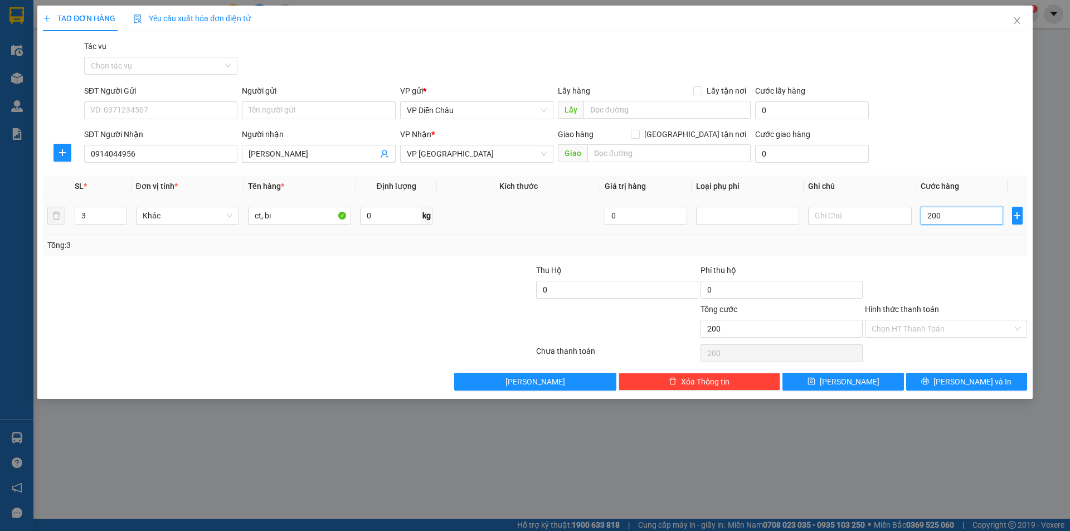
type input "2.000"
type input "20.000"
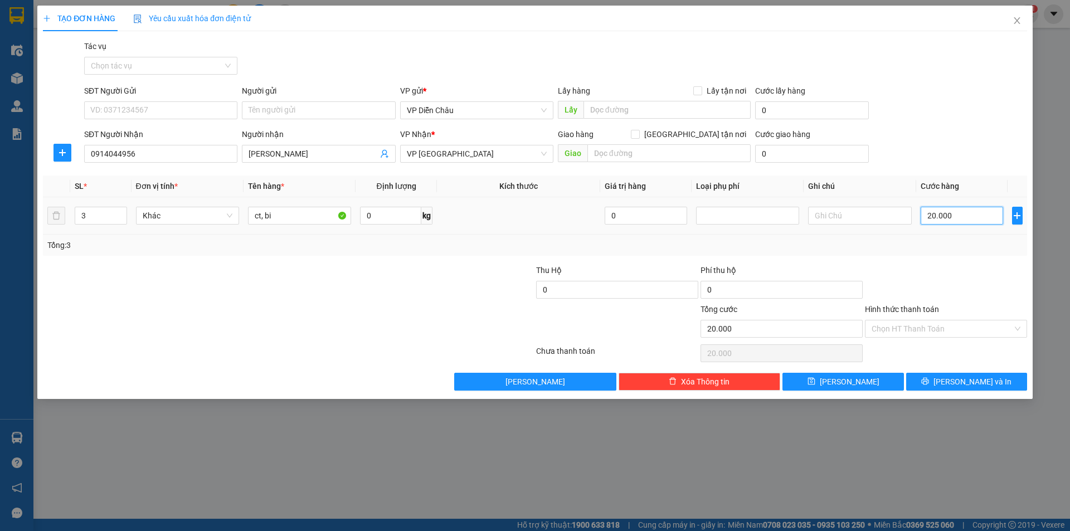
type input "200.000"
click at [966, 383] on span "[PERSON_NAME] và In" at bounding box center [972, 382] width 78 height 12
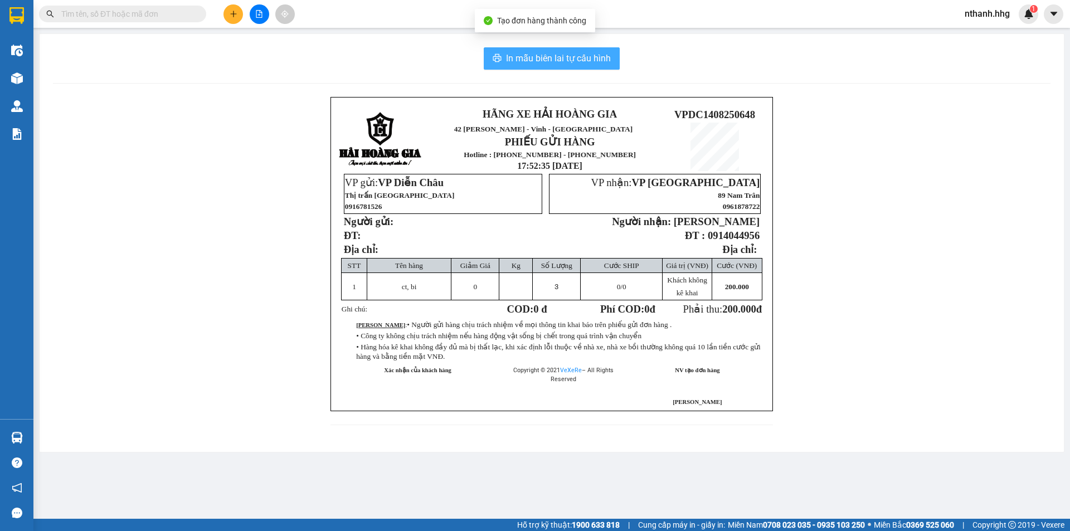
click at [524, 54] on span "In mẫu biên lai tự cấu hình" at bounding box center [558, 58] width 105 height 14
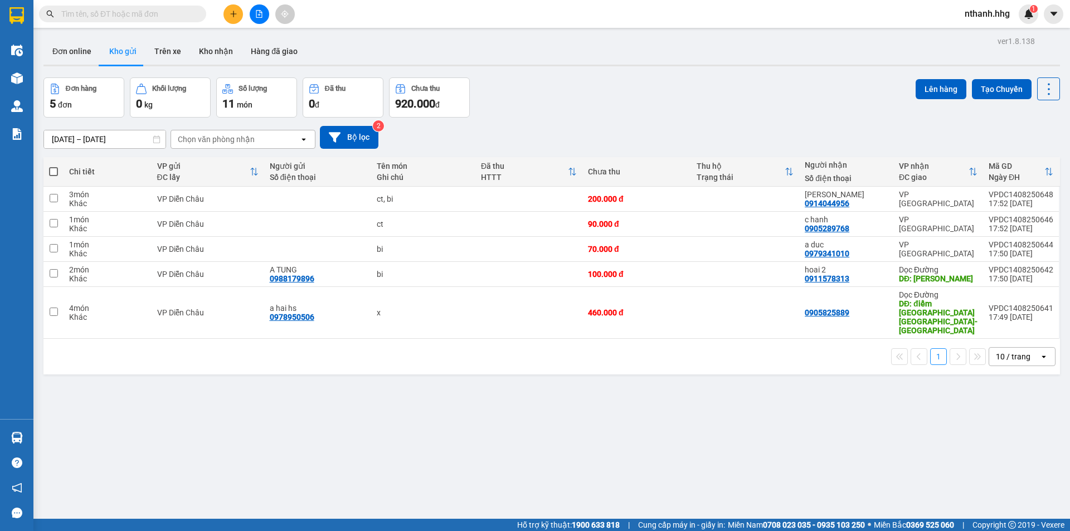
click at [234, 17] on icon "plus" at bounding box center [234, 14] width 8 height 8
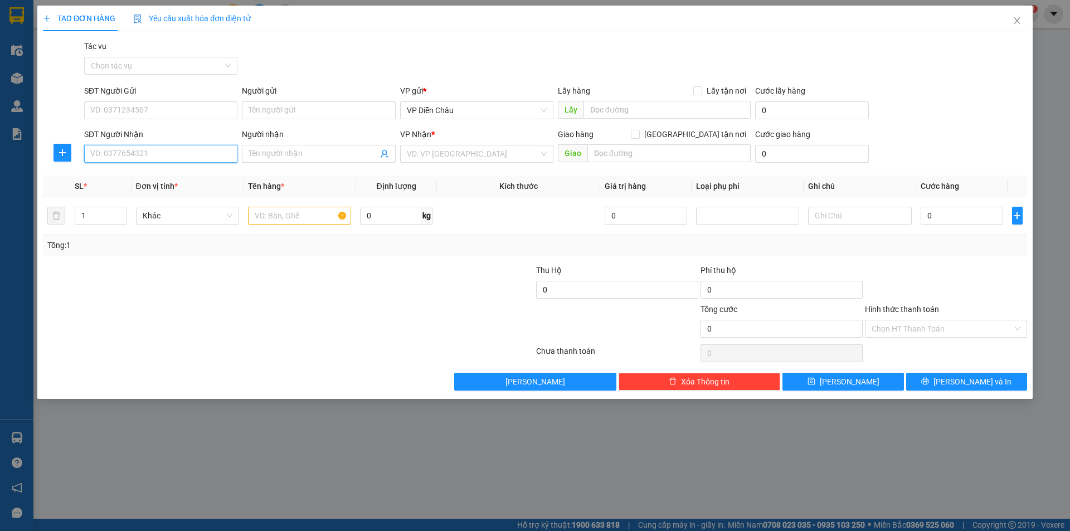
click at [147, 152] on input "SĐT Người Nhận" at bounding box center [160, 154] width 153 height 18
type input "0333384345"
click at [118, 176] on div "0333384345" at bounding box center [161, 176] width 140 height 12
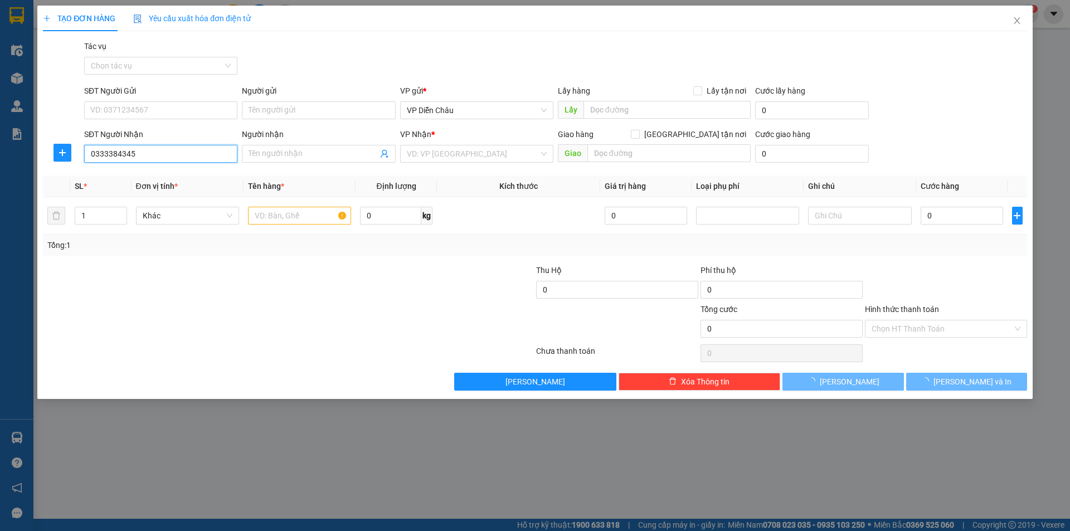
type input "le thuy, quang binh"
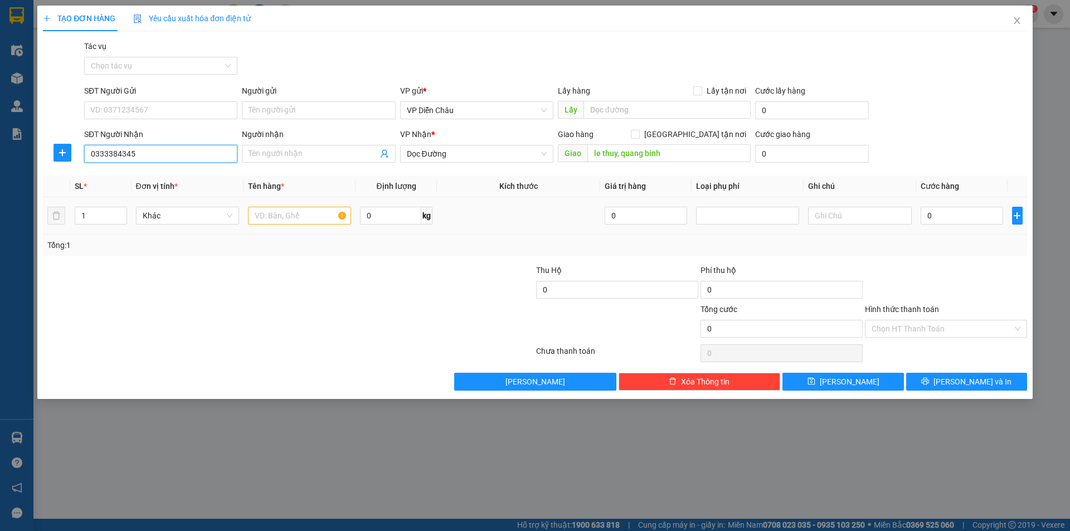
type input "0333384345"
click at [282, 218] on input "text" at bounding box center [299, 216] width 103 height 18
type input "x"
click at [960, 222] on input "0" at bounding box center [961, 216] width 83 height 18
type input "1"
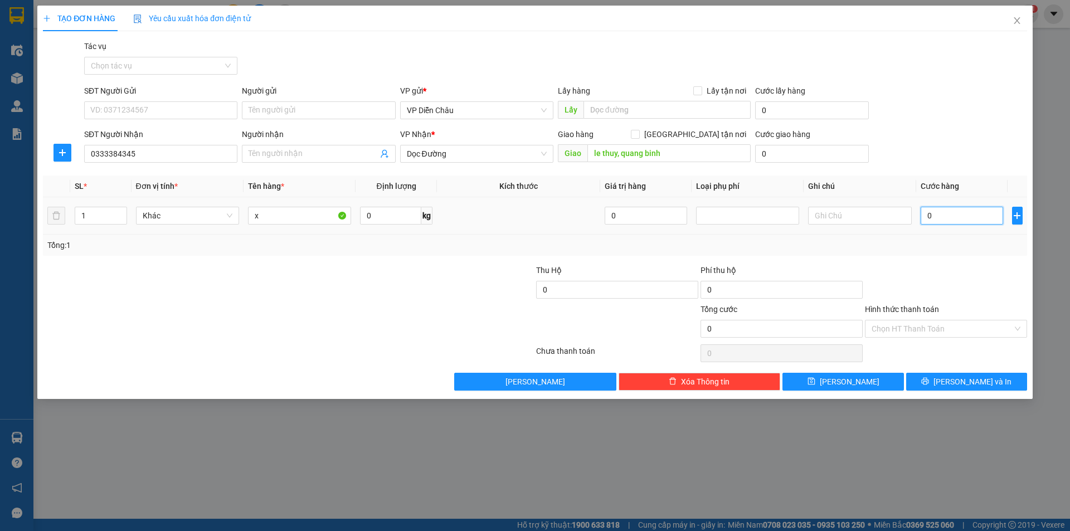
type input "1"
type input "18"
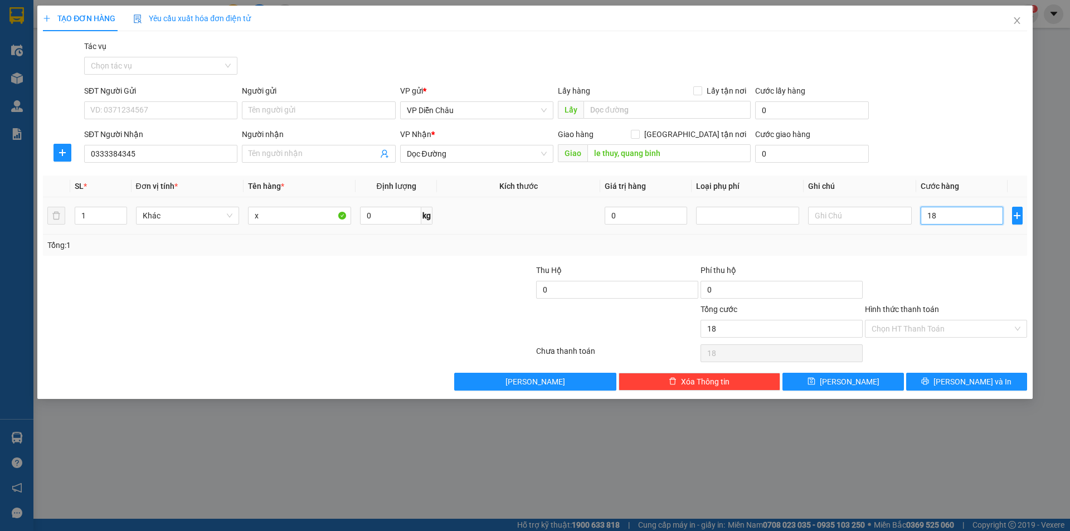
type input "18-"
type input "0"
type input "18"
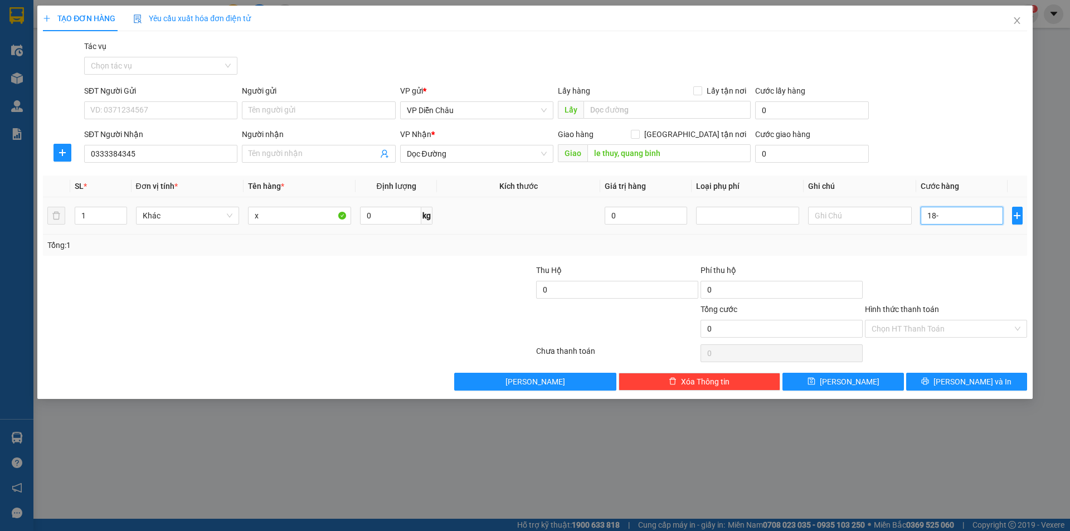
type input "18"
type input "1"
type input "15"
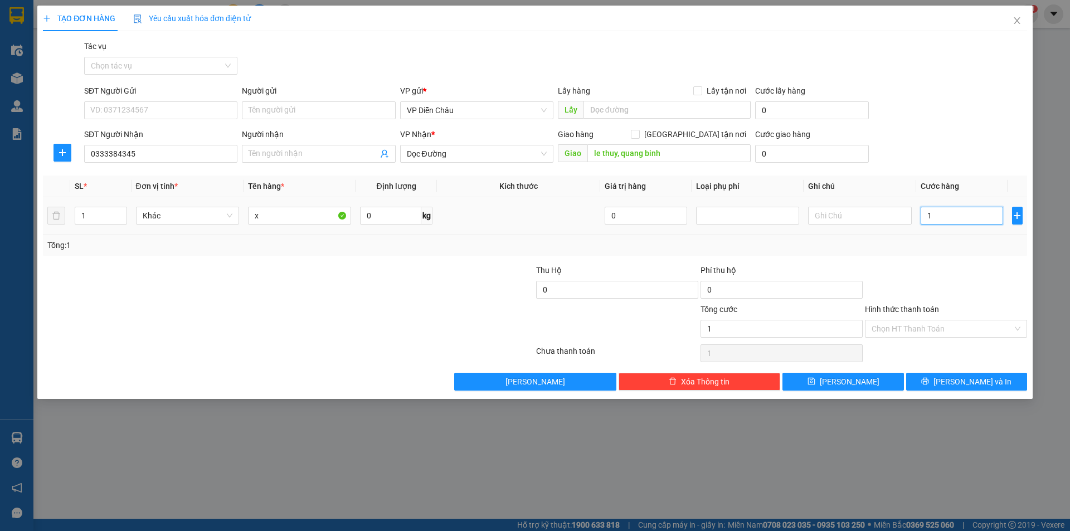
type input "15"
type input "150"
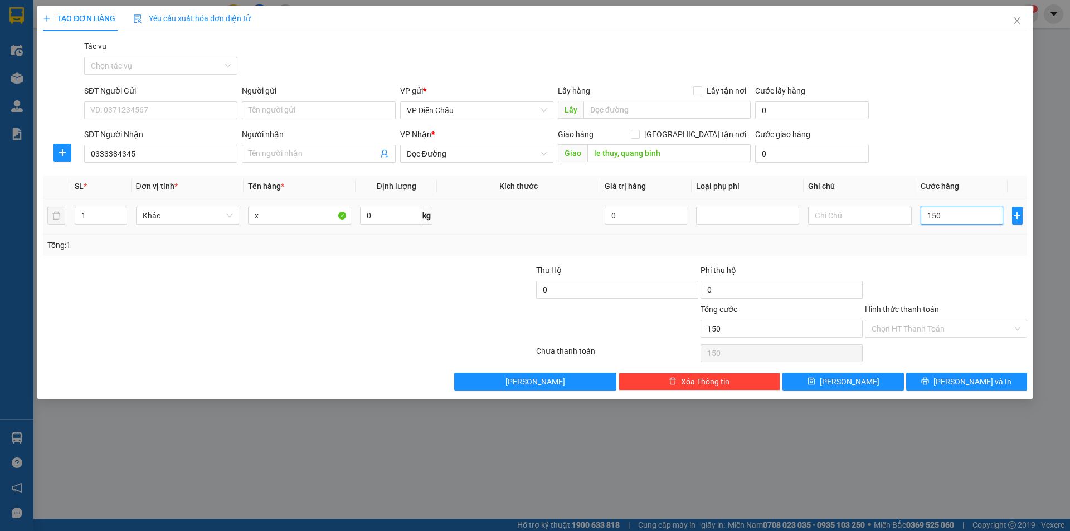
type input "1.500"
click at [962, 384] on span "[PERSON_NAME] và In" at bounding box center [972, 382] width 78 height 12
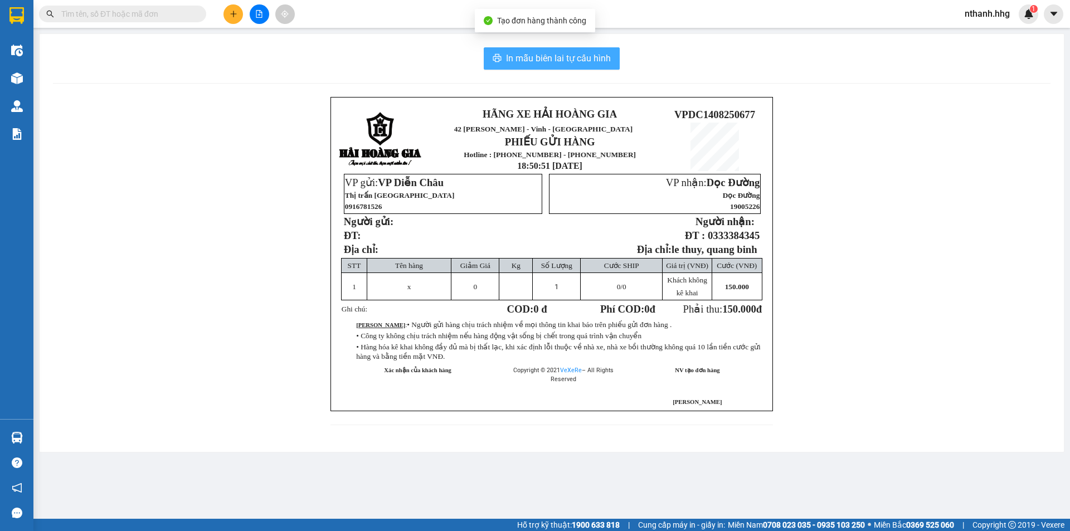
click at [551, 58] on span "In mẫu biên lai tự cấu hình" at bounding box center [558, 58] width 105 height 14
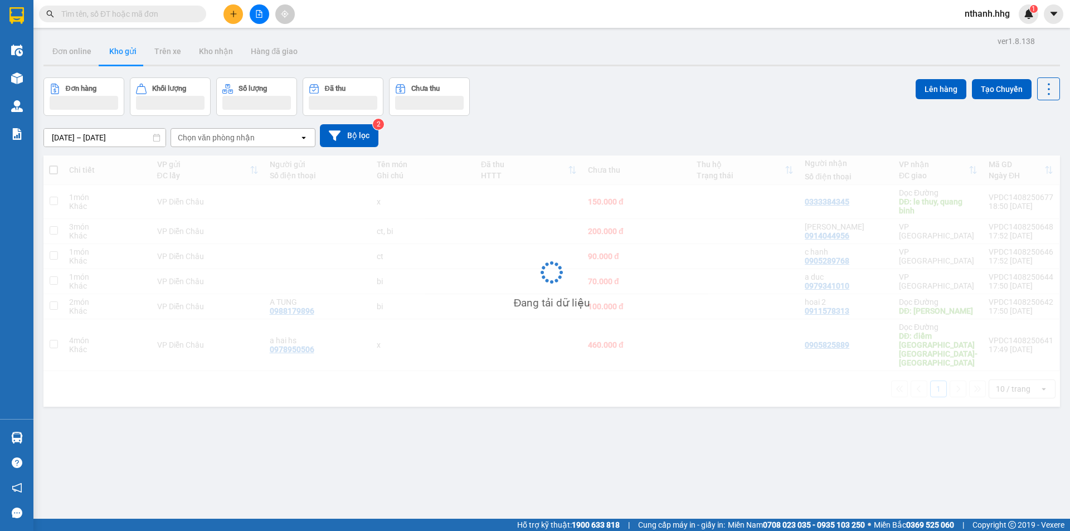
click at [230, 18] on button at bounding box center [233, 14] width 20 height 20
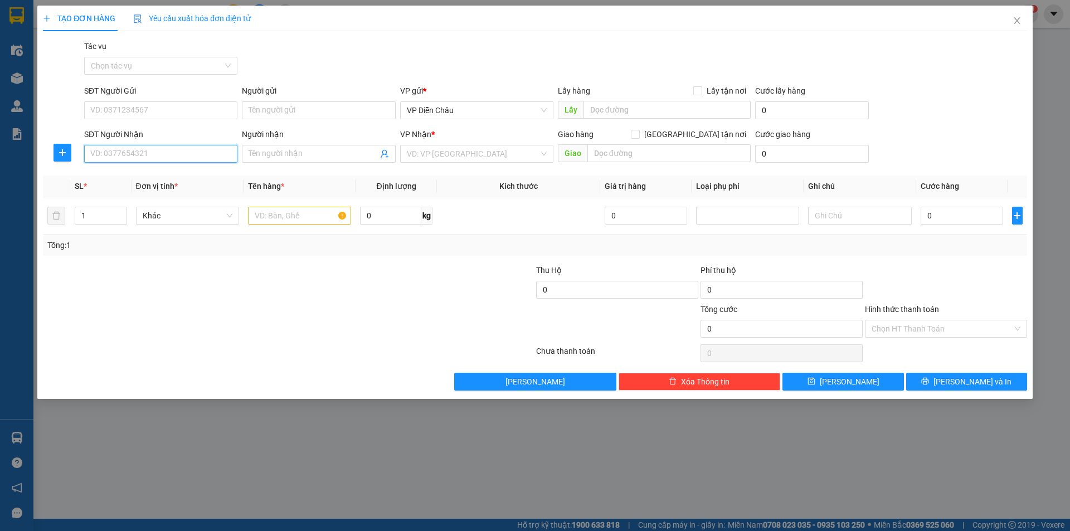
click at [133, 155] on input "SĐT Người Nhận" at bounding box center [160, 154] width 153 height 18
click at [123, 170] on div "0981947640" at bounding box center [161, 176] width 140 height 12
type input "0981947640"
click at [294, 217] on input "text" at bounding box center [299, 216] width 103 height 18
type input "ct"
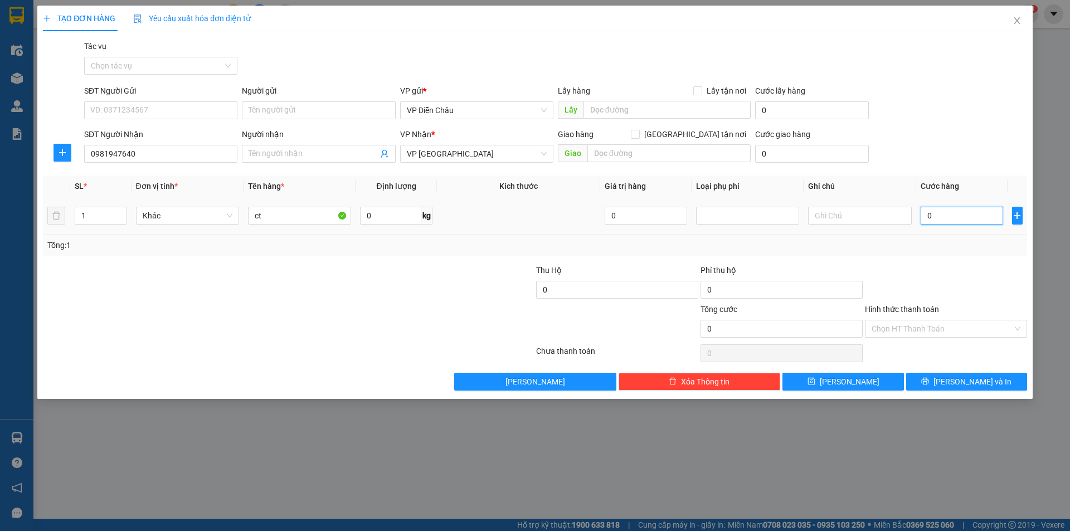
click at [959, 216] on input "0" at bounding box center [961, 216] width 83 height 18
type input "5"
type input "50"
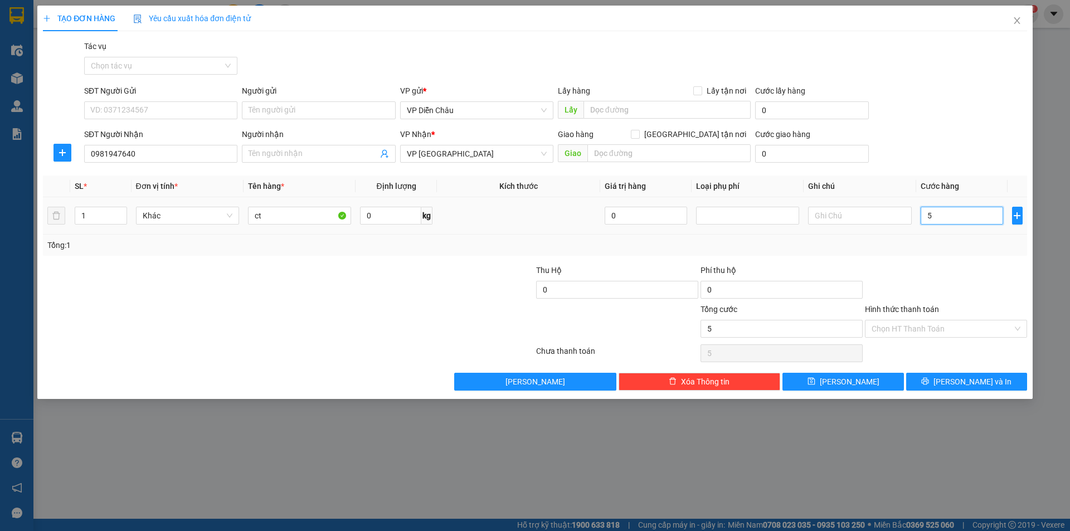
type input "50"
type input "500"
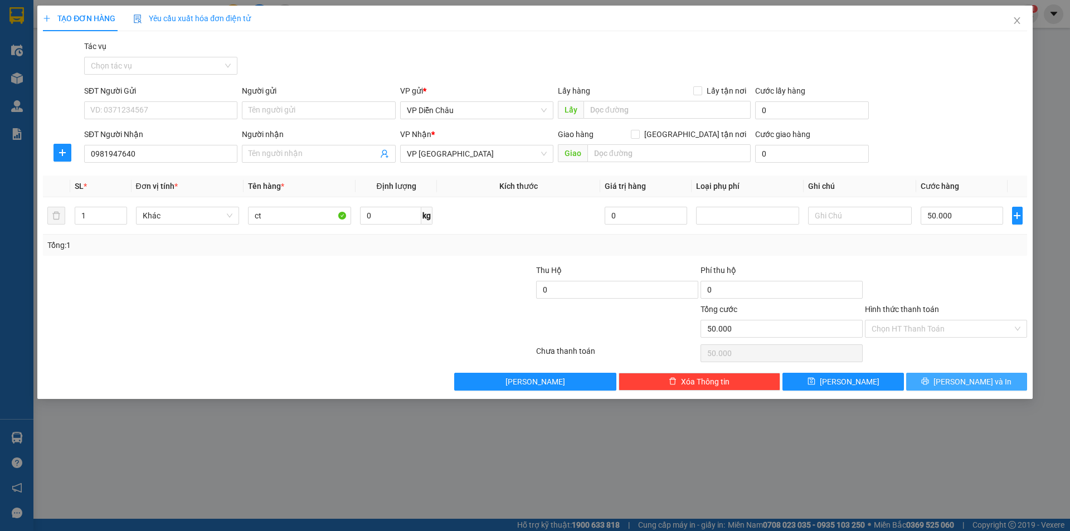
click at [976, 379] on span "[PERSON_NAME] và In" at bounding box center [972, 382] width 78 height 12
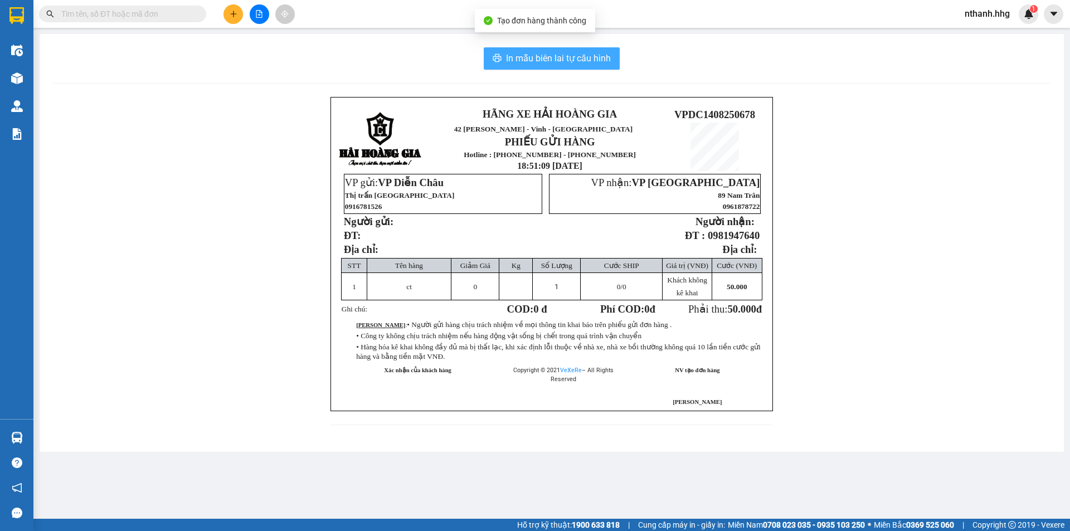
click at [581, 56] on span "In mẫu biên lai tự cấu hình" at bounding box center [558, 58] width 105 height 14
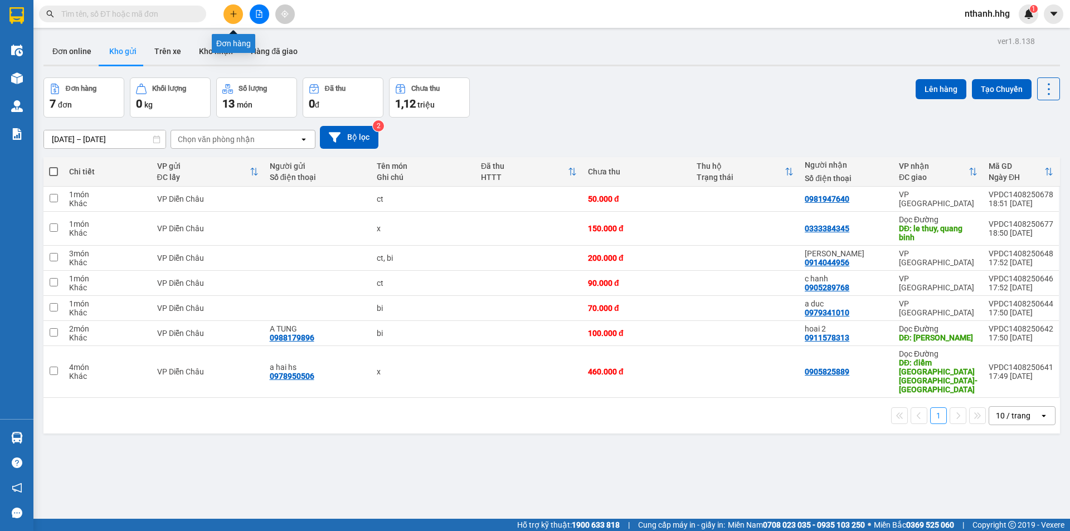
click at [232, 19] on button at bounding box center [233, 14] width 20 height 20
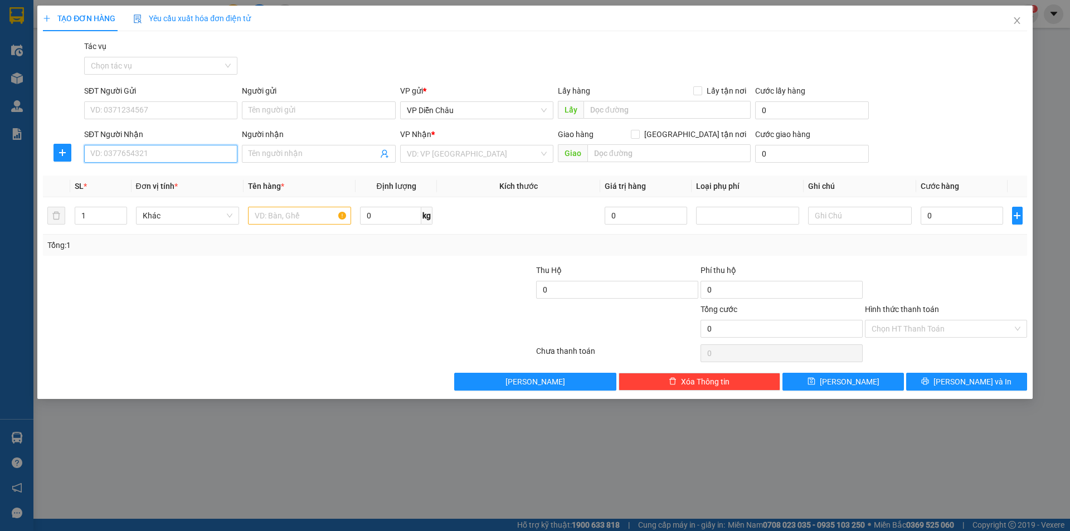
click at [169, 153] on input "SĐT Người Nhận" at bounding box center [160, 154] width 153 height 18
click at [115, 178] on div "0913977379" at bounding box center [161, 176] width 140 height 12
type input "0913977379"
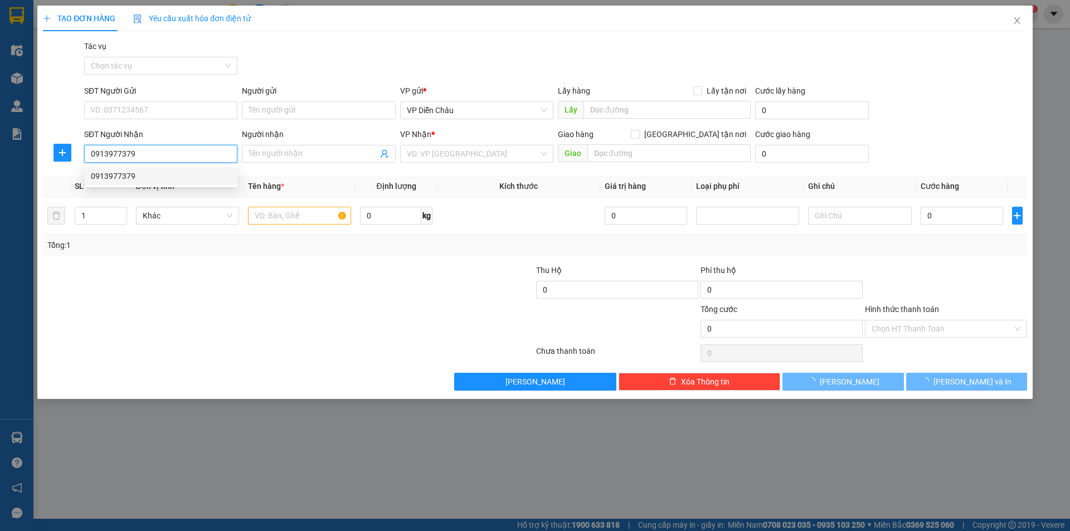
type input "Q bình"
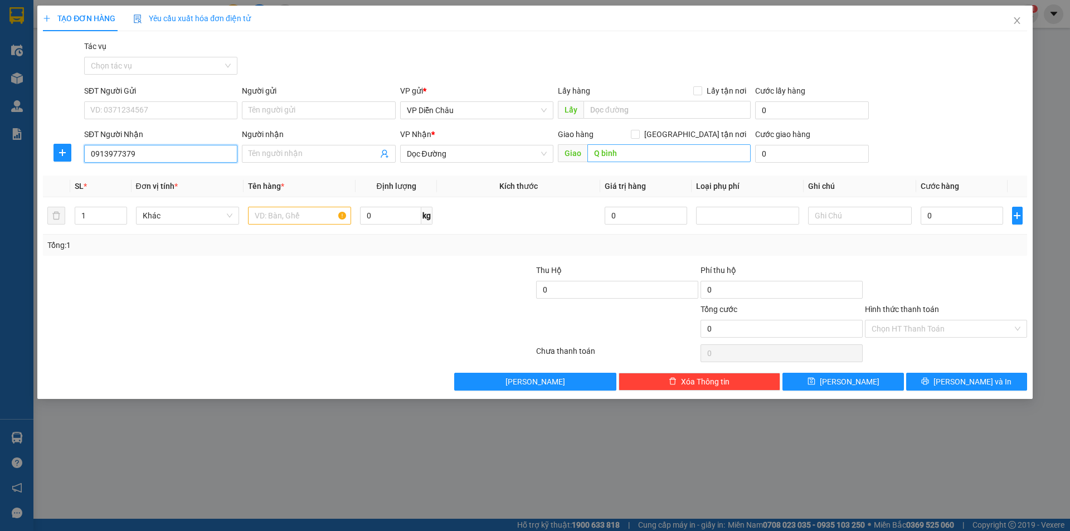
type input "0913977379"
click at [591, 151] on input "Q bình" at bounding box center [668, 153] width 163 height 18
type input "[PERSON_NAME], quang binh"
click at [278, 212] on input "text" at bounding box center [299, 216] width 103 height 18
type input "x"
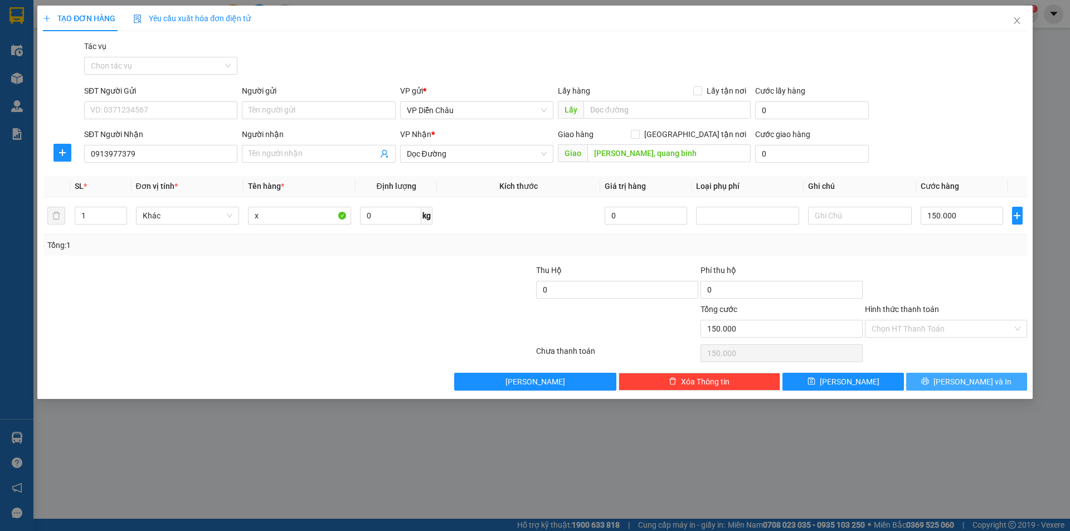
click at [961, 383] on span "[PERSON_NAME] và In" at bounding box center [972, 382] width 78 height 12
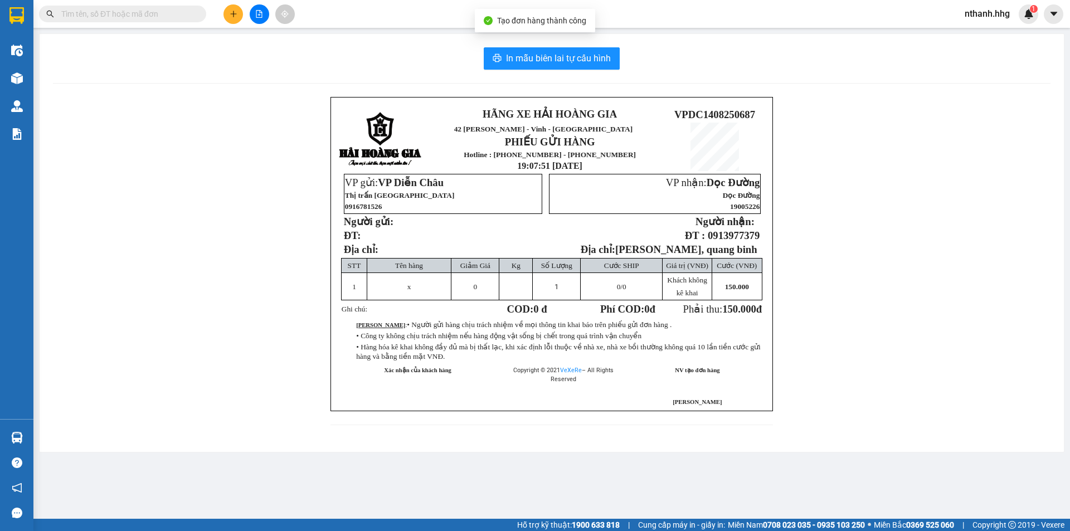
click at [538, 45] on div "In mẫu biên lai tự cấu hình HÃNG XE HẢI HOÀNG GIA 42 [PERSON_NAME] - Vinh - Ngh…" at bounding box center [552, 243] width 1024 height 418
click at [548, 57] on span "In mẫu biên lai tự cấu hình" at bounding box center [558, 58] width 105 height 14
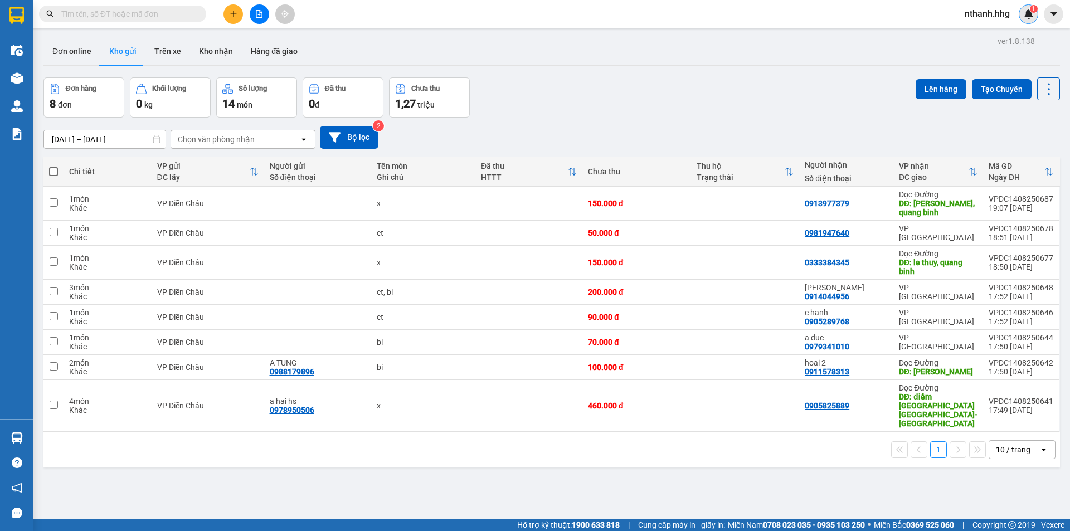
click at [1029, 19] on div "1" at bounding box center [1028, 14] width 20 height 20
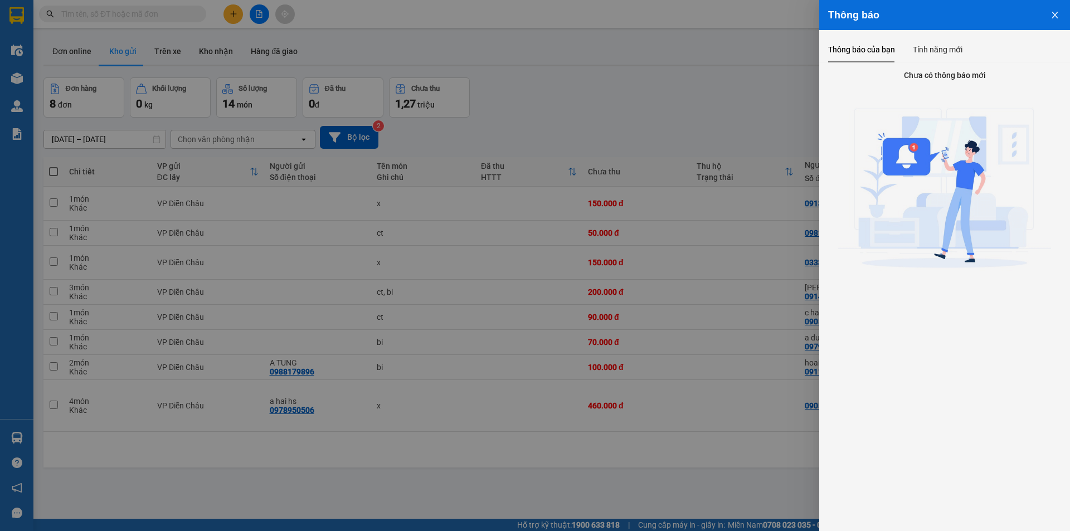
click at [723, 85] on div at bounding box center [535, 265] width 1070 height 531
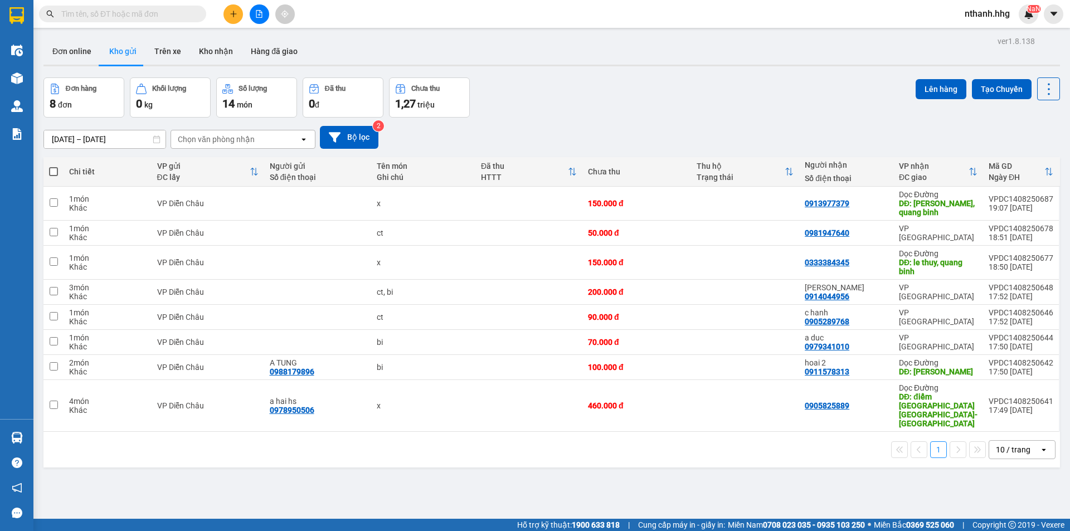
click at [969, 11] on span "nthanh.hhg" at bounding box center [987, 14] width 63 height 14
click at [992, 37] on span "Đăng xuất" at bounding box center [995, 34] width 47 height 12
